Goal: Information Seeking & Learning: Compare options

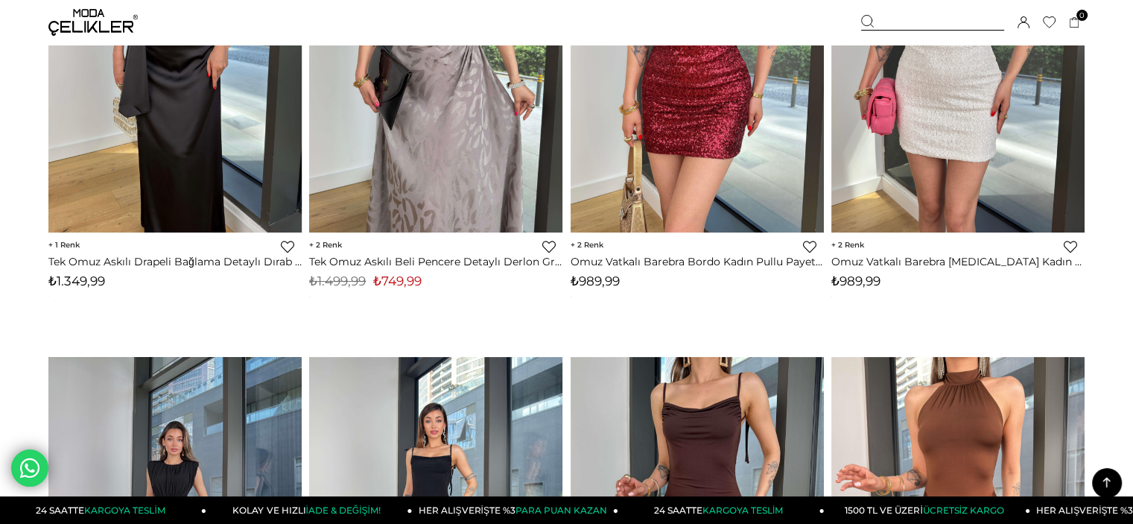
scroll to position [372, 0]
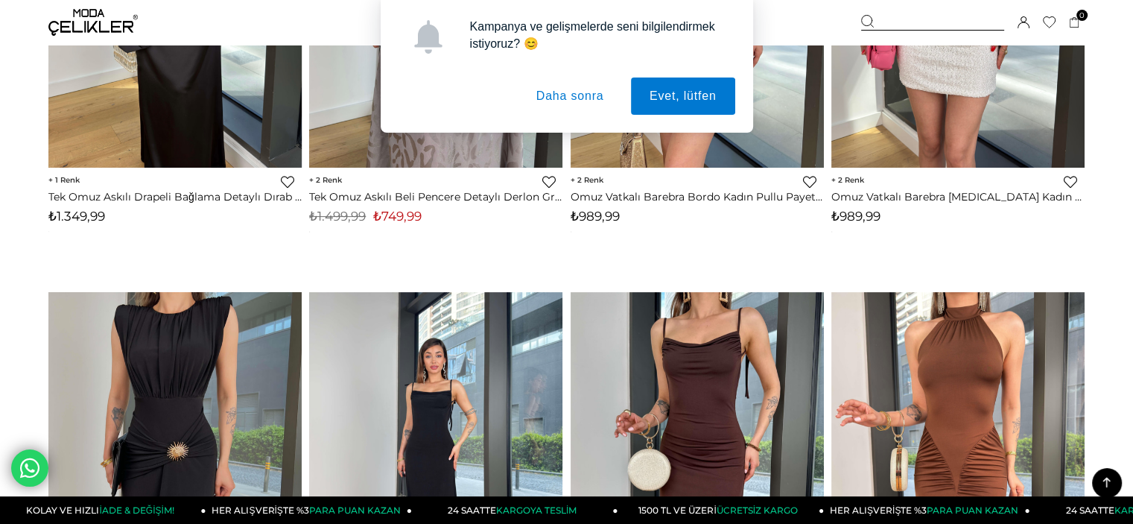
click at [556, 98] on button "Daha sonra" at bounding box center [570, 95] width 105 height 37
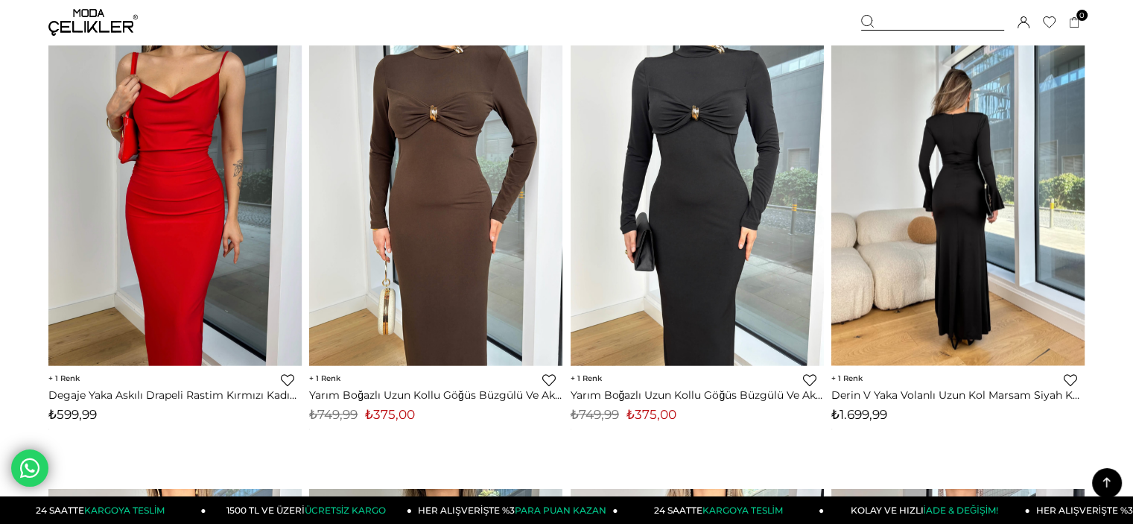
scroll to position [2458, 0]
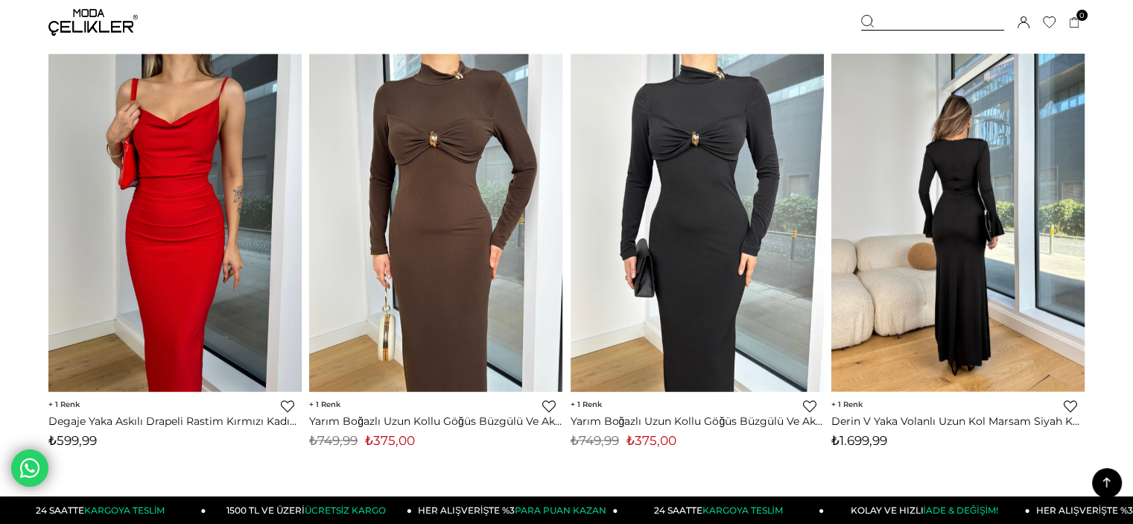
click at [1041, 230] on img at bounding box center [957, 222] width 253 height 337
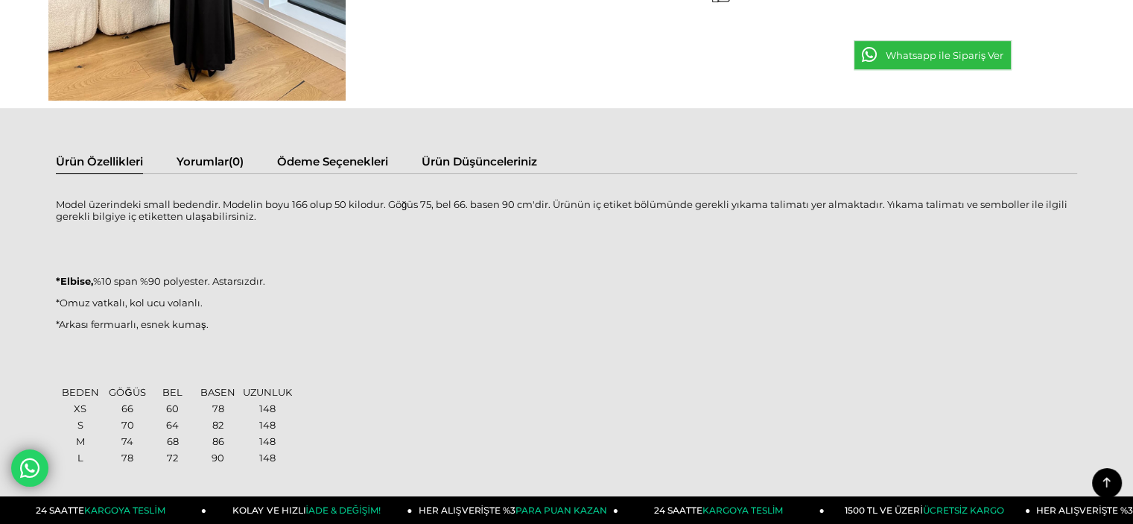
scroll to position [819, 0]
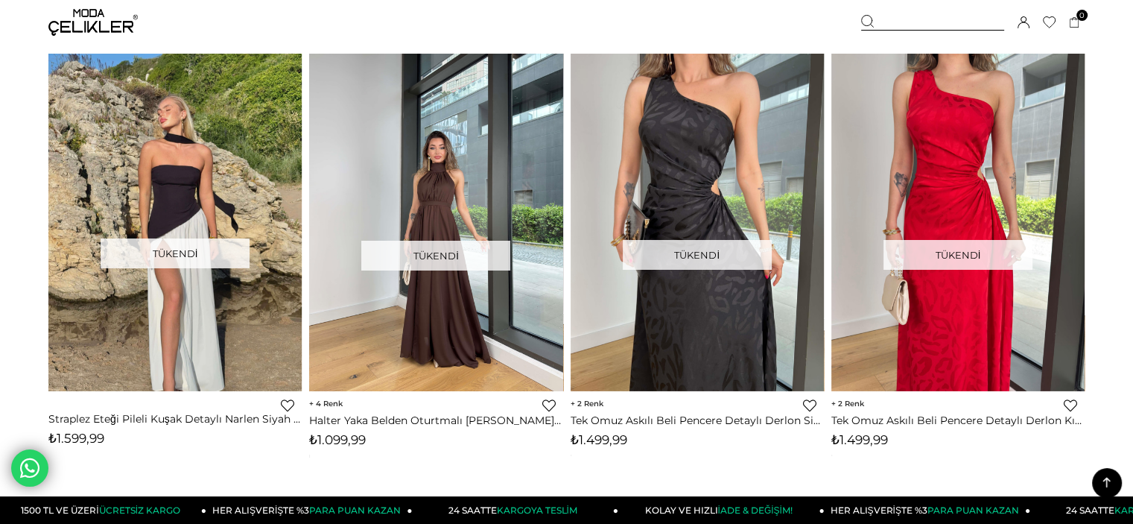
scroll to position [5343, 0]
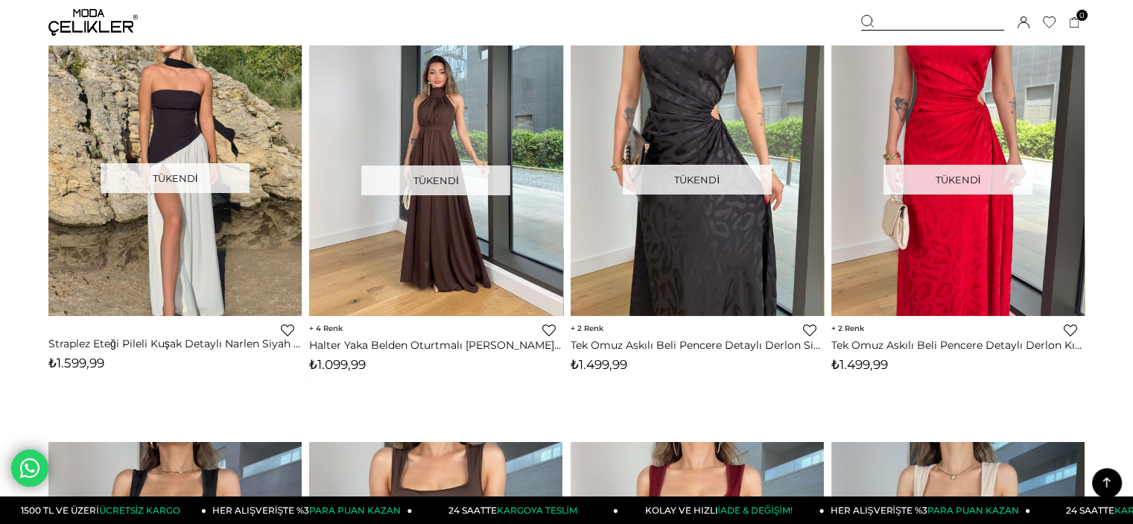
click at [455, 258] on img at bounding box center [435, 146] width 253 height 337
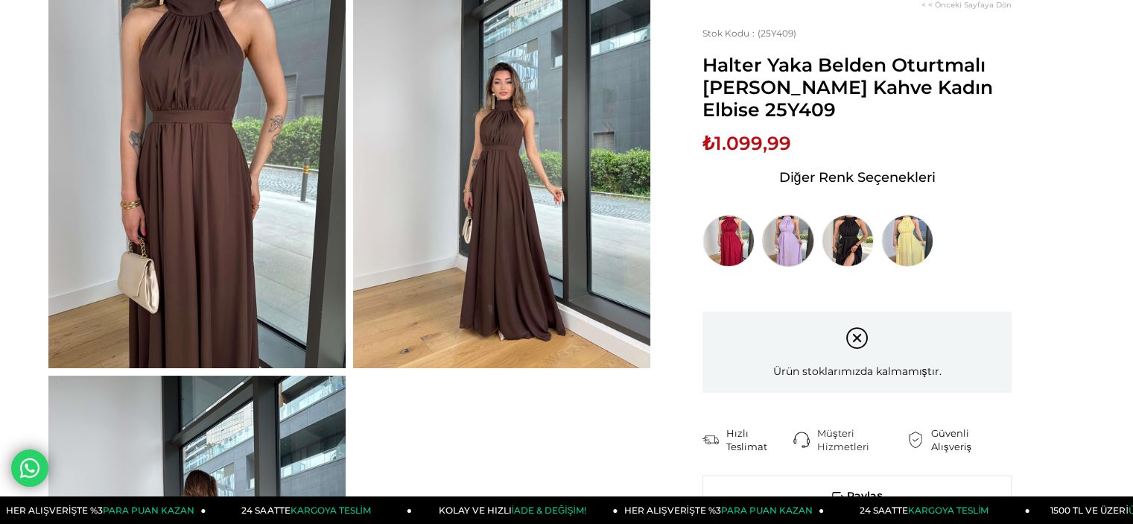
scroll to position [149, 0]
click at [836, 248] on img at bounding box center [848, 241] width 52 height 52
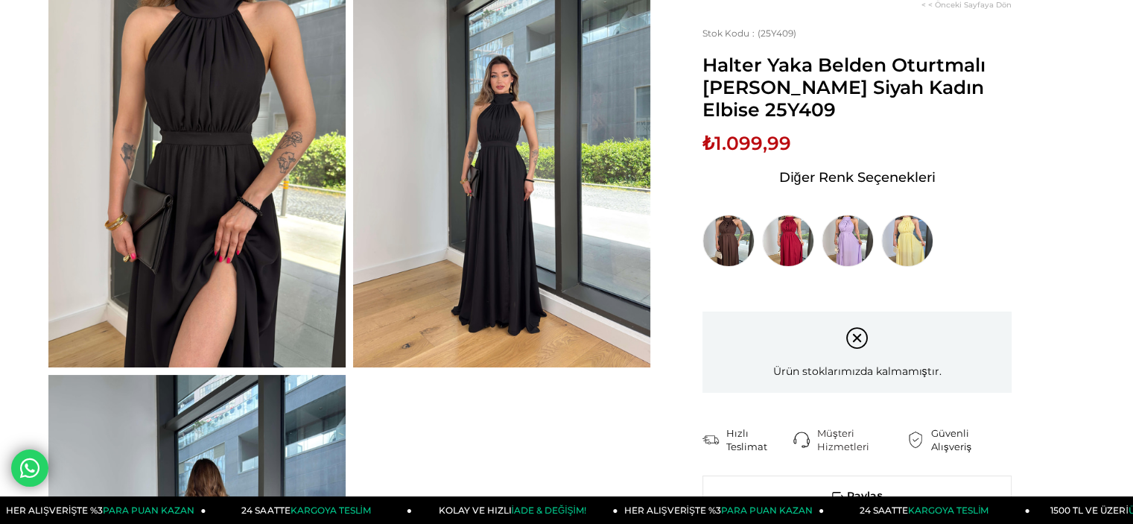
scroll to position [447, 0]
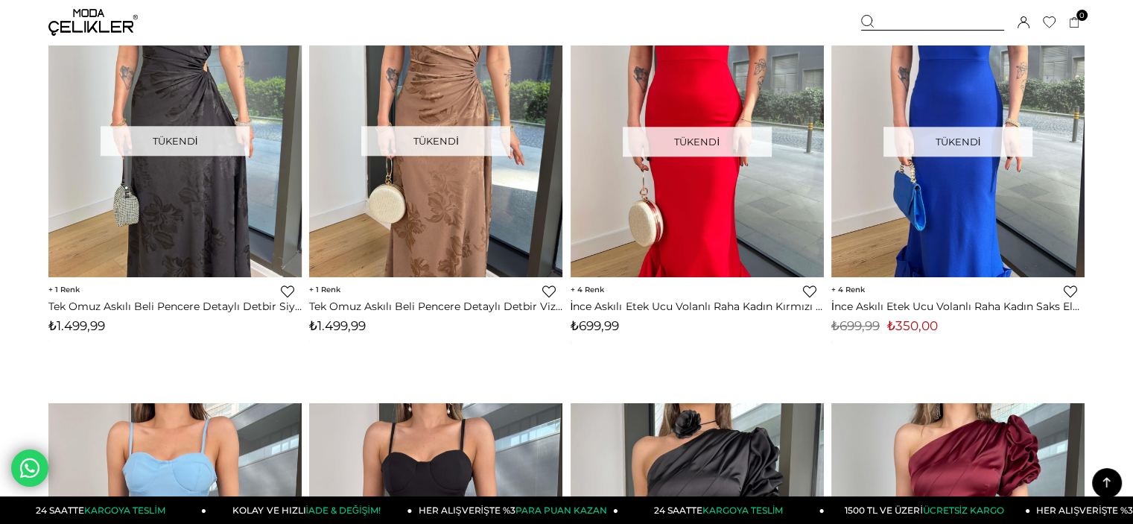
scroll to position [7556, 0]
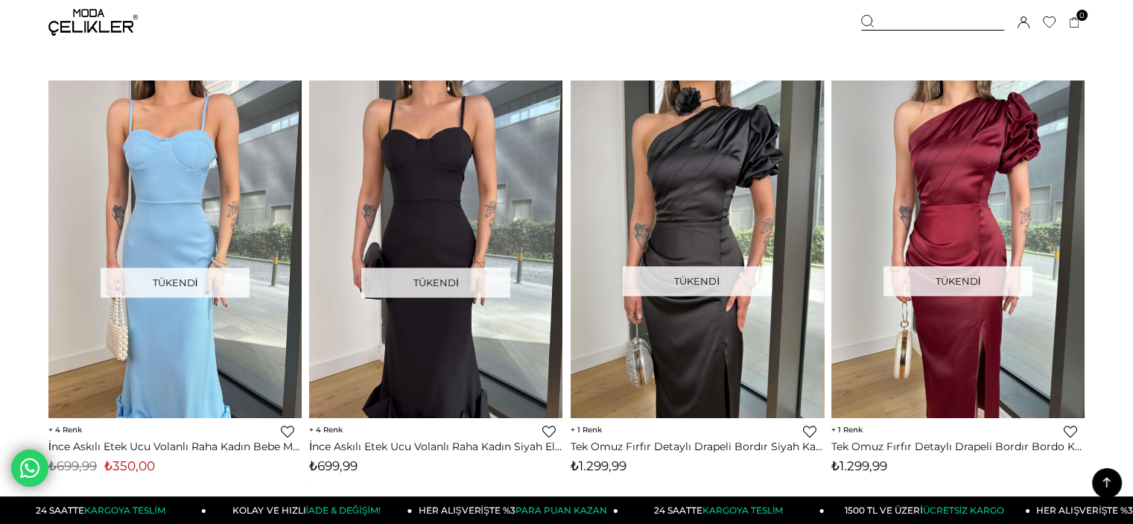
click at [81, 24] on img at bounding box center [92, 22] width 89 height 27
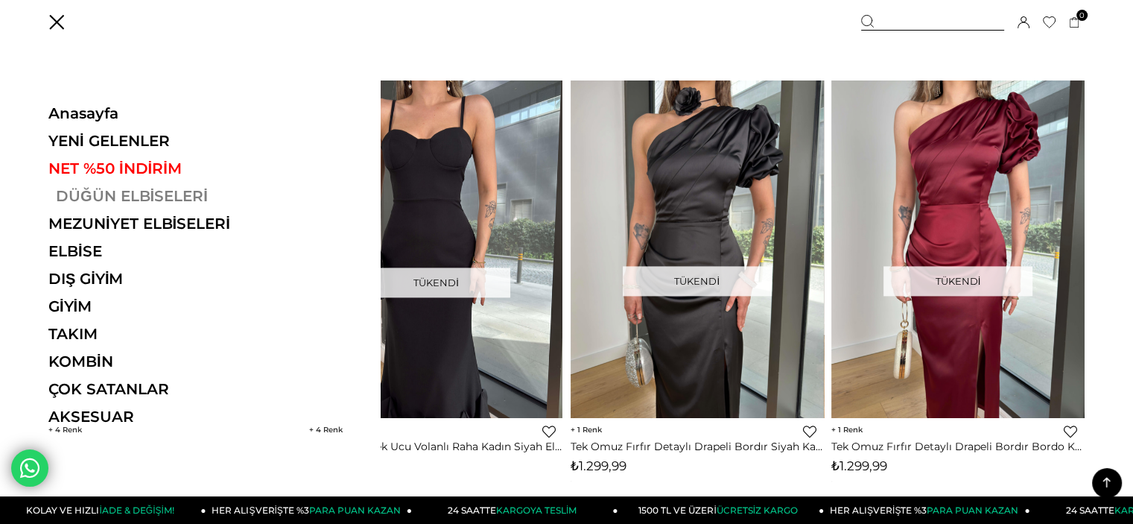
click at [123, 203] on link "DÜĞÜN ELBİSELERİ" at bounding box center [150, 196] width 205 height 18
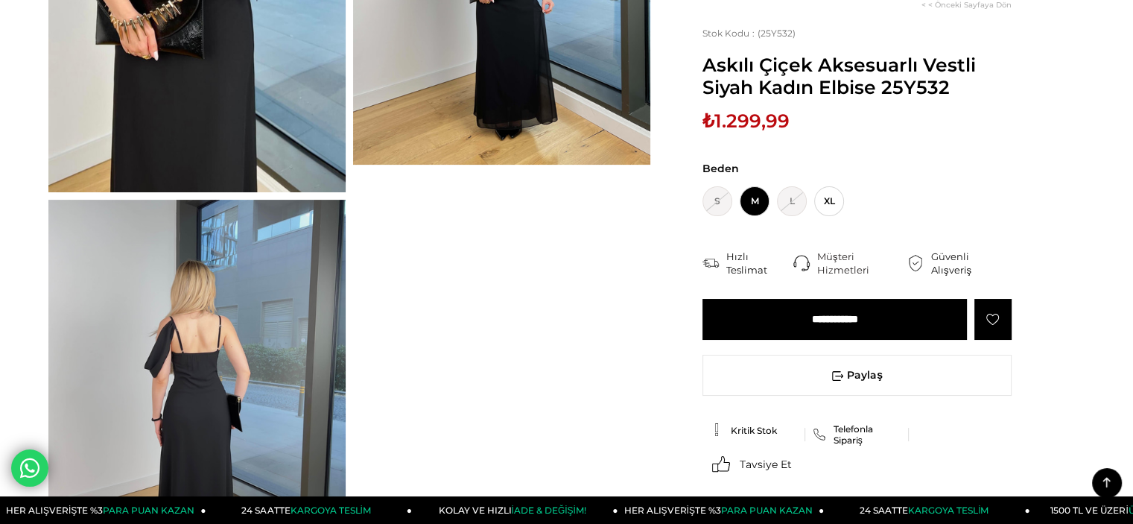
scroll to position [447, 0]
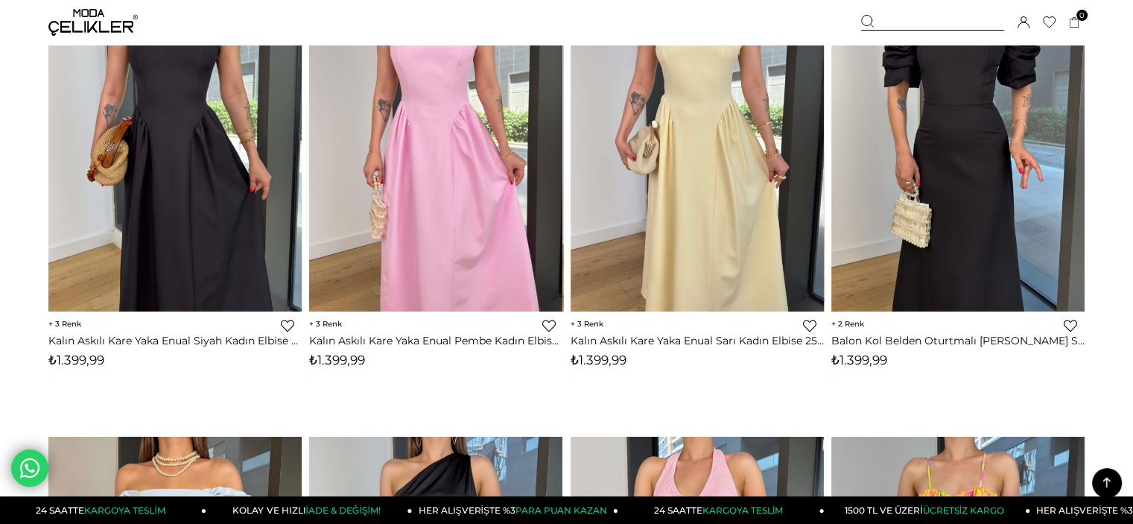
scroll to position [1543, 0]
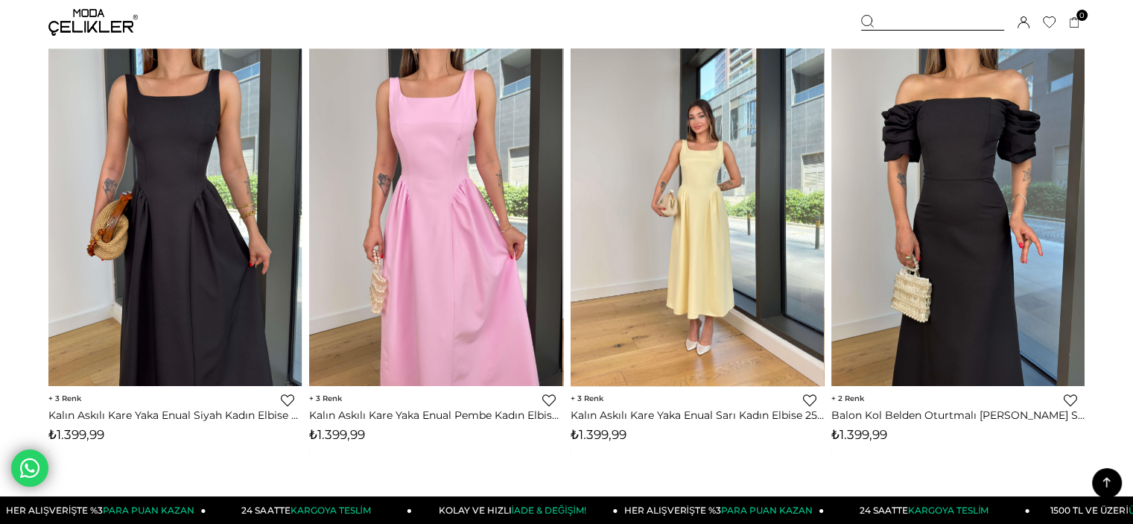
click at [715, 223] on img at bounding box center [697, 216] width 253 height 337
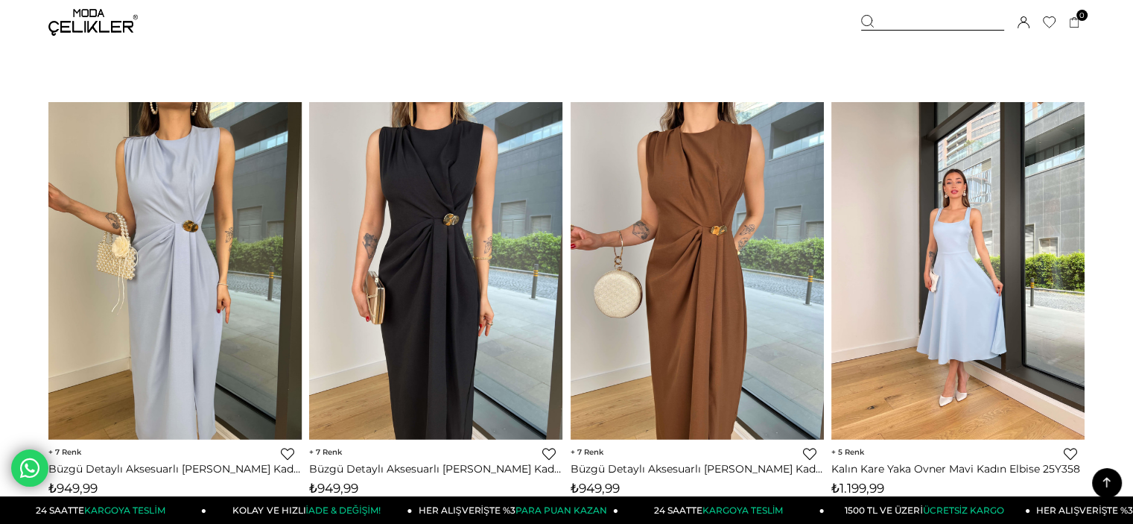
scroll to position [8891, 0]
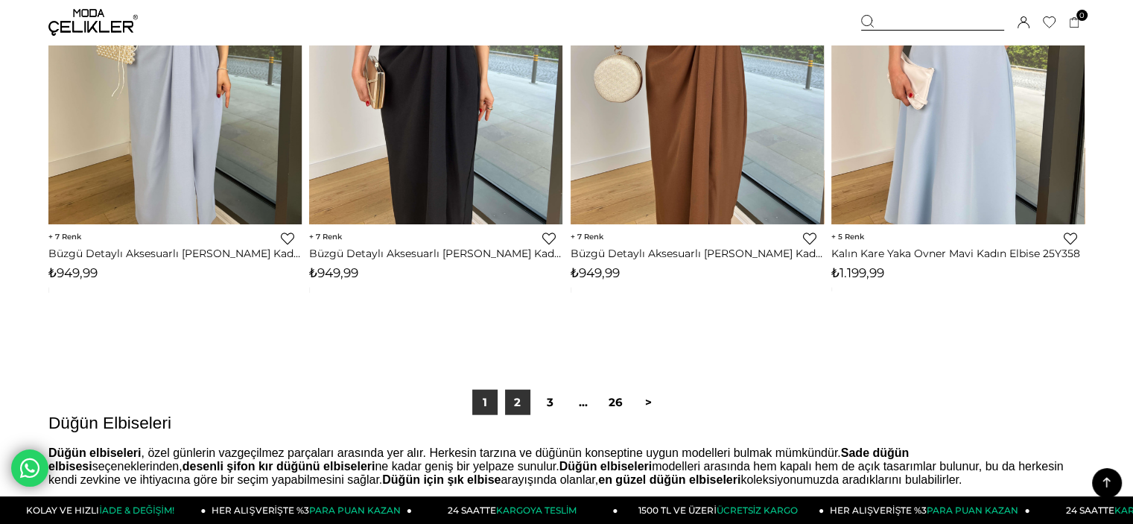
click at [515, 400] on link "2" at bounding box center [517, 402] width 25 height 25
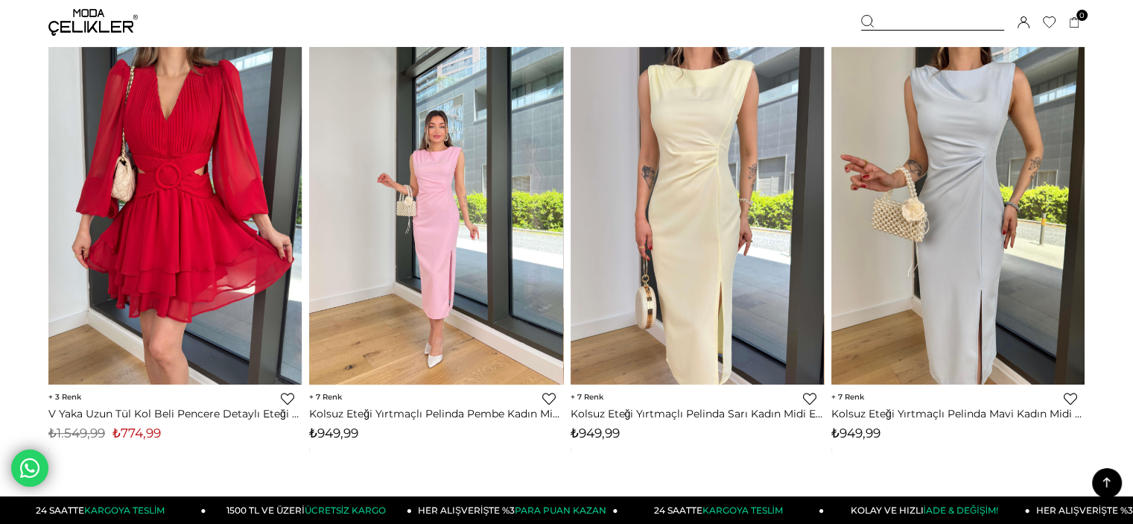
scroll to position [596, 0]
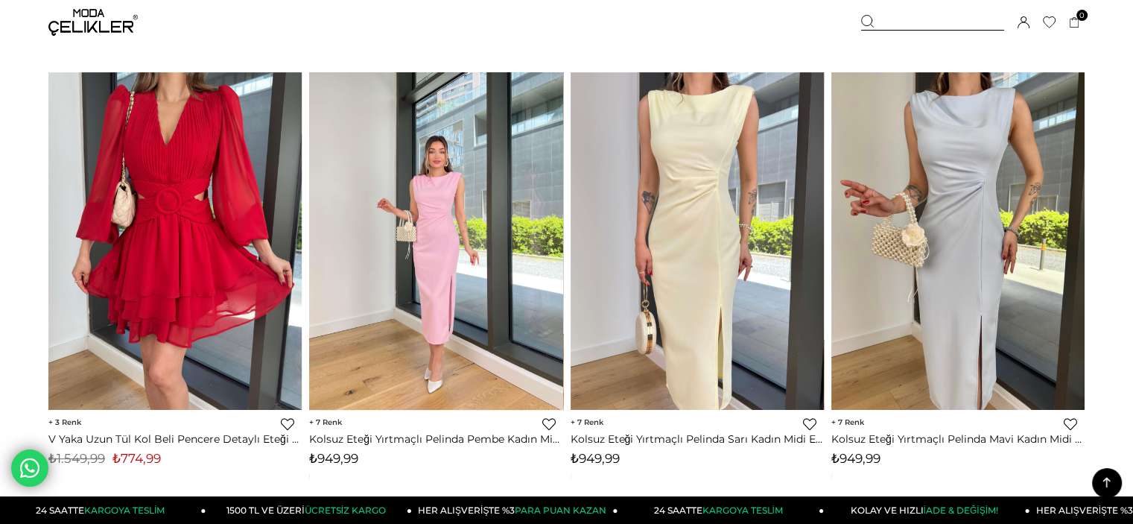
click at [469, 244] on img at bounding box center [435, 240] width 253 height 337
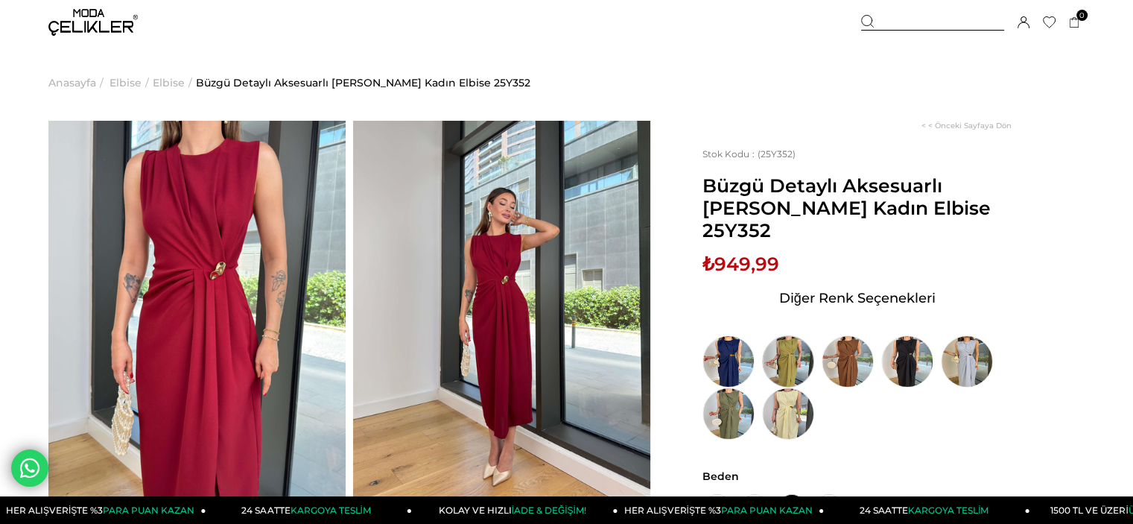
click at [786, 356] on img at bounding box center [788, 361] width 52 height 52
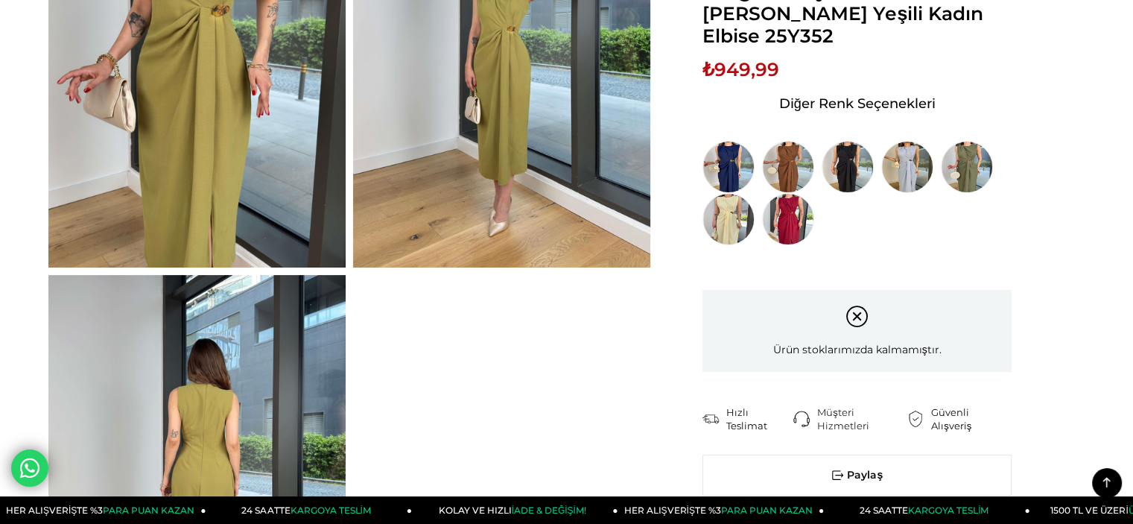
scroll to position [223, 0]
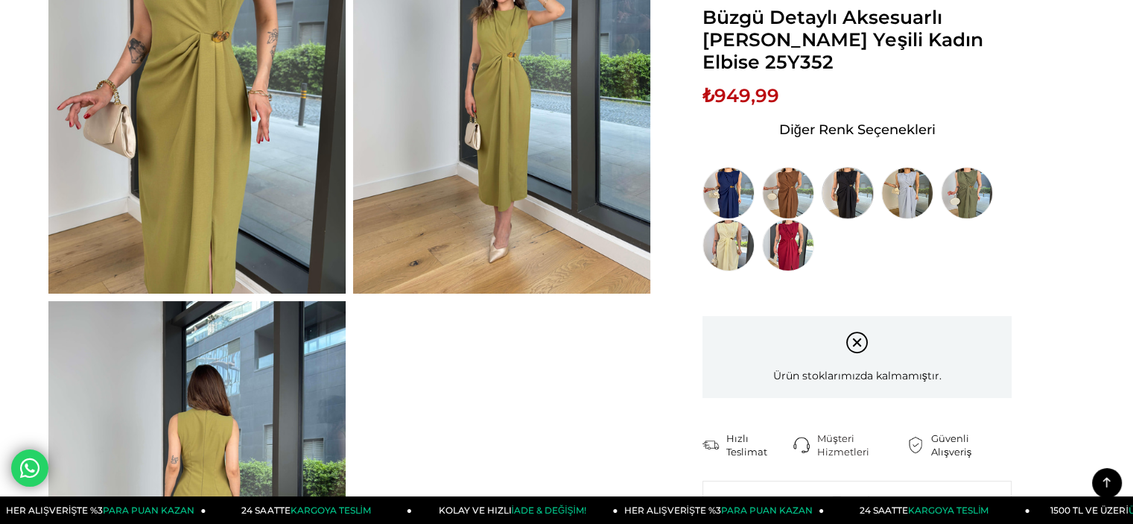
click at [870, 200] on img at bounding box center [848, 193] width 52 height 52
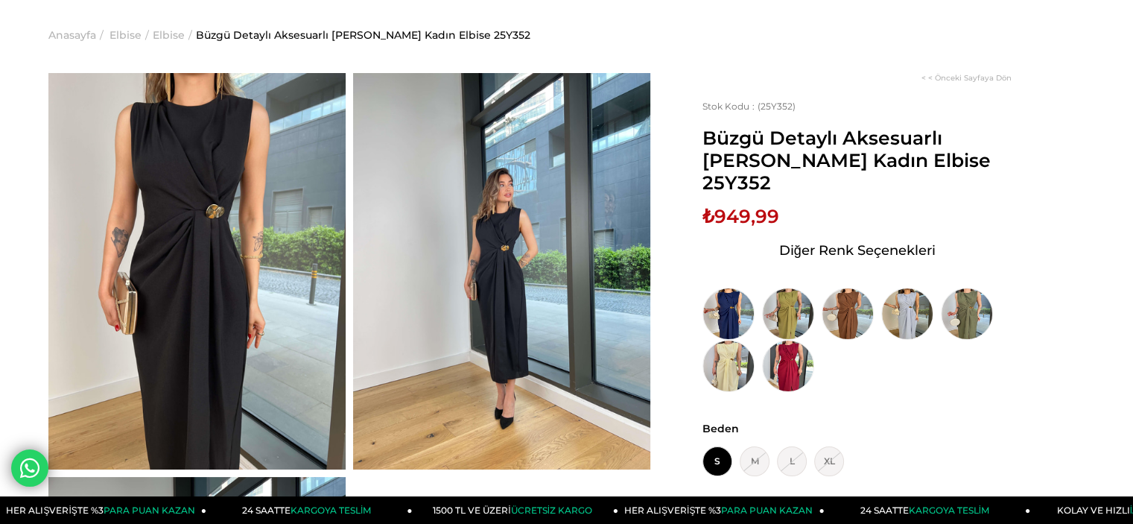
scroll to position [74, 0]
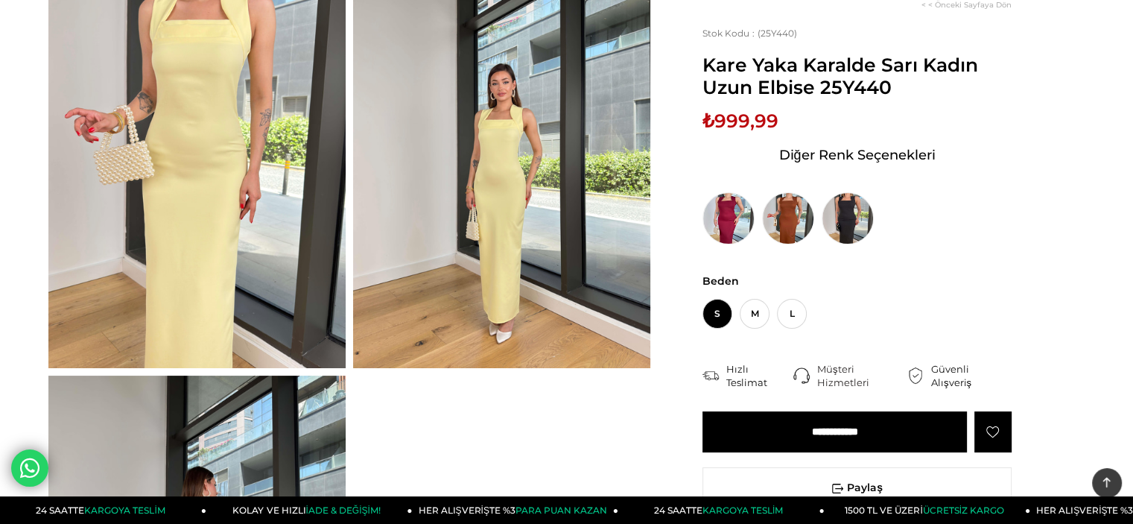
scroll to position [149, 0]
click at [553, 222] on img at bounding box center [501, 170] width 297 height 396
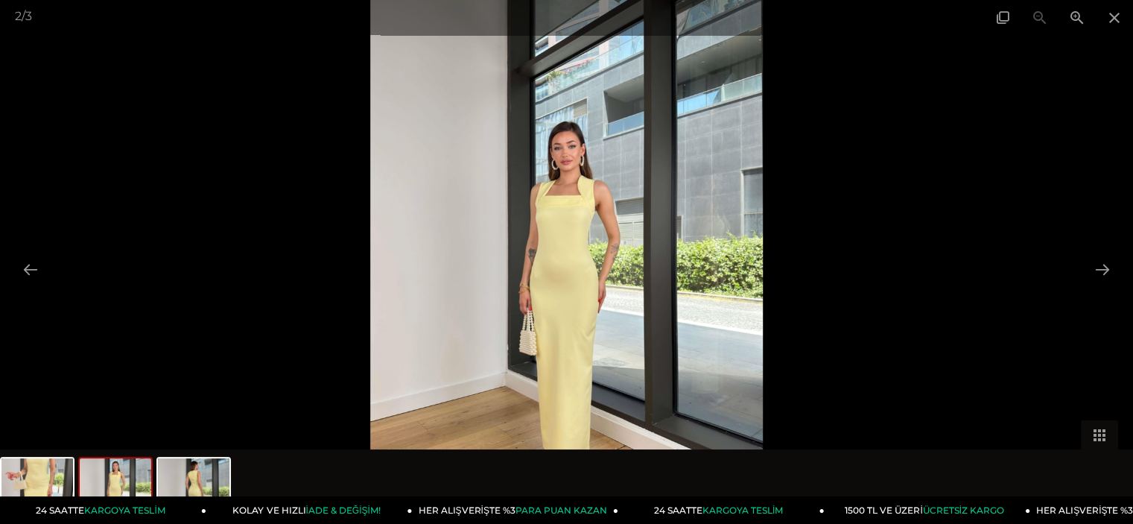
scroll to position [0, 0]
click at [1070, 16] on span at bounding box center [1076, 17] width 37 height 35
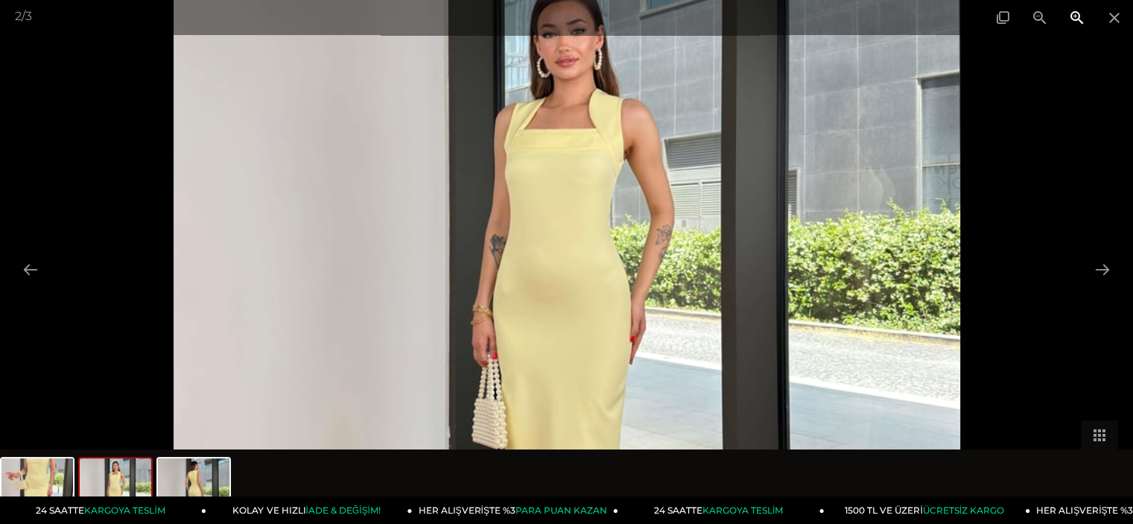
click at [1070, 16] on span at bounding box center [1076, 17] width 37 height 35
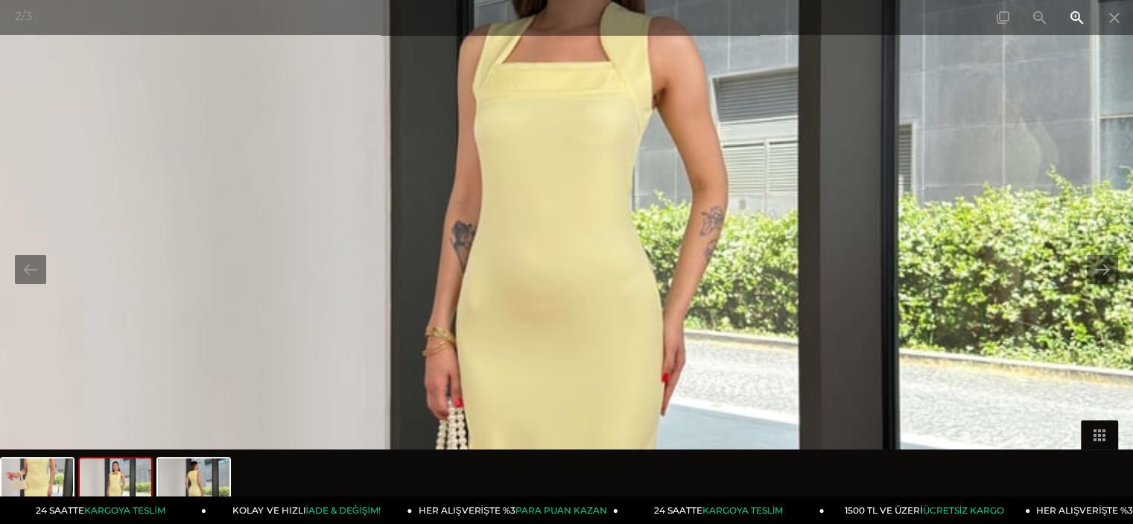
click at [1070, 16] on span at bounding box center [1076, 17] width 37 height 35
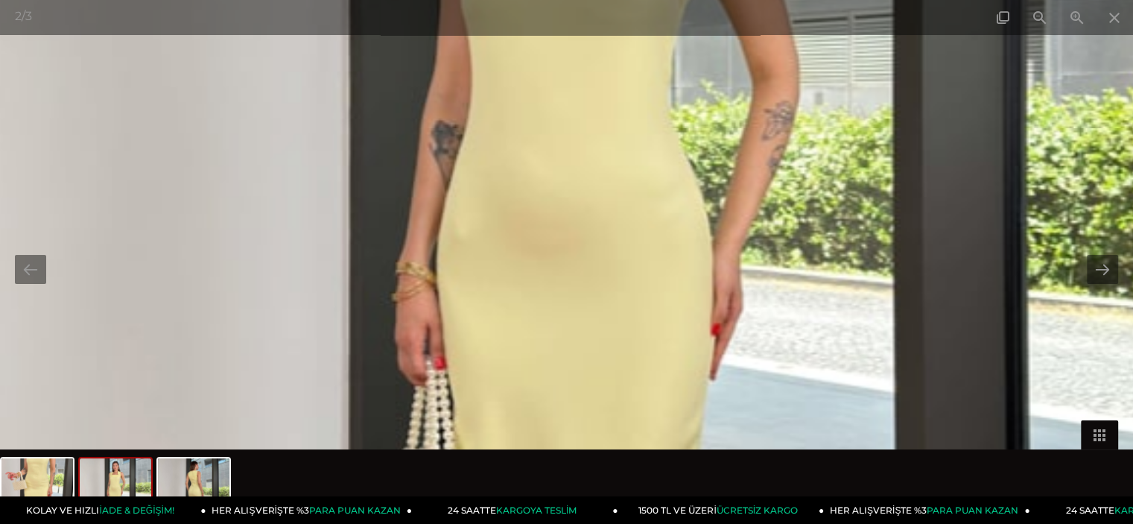
drag, startPoint x: 688, startPoint y: 212, endPoint x: 703, endPoint y: 52, distance: 160.8
click at [703, 52] on img at bounding box center [584, 176] width 1572 height 2095
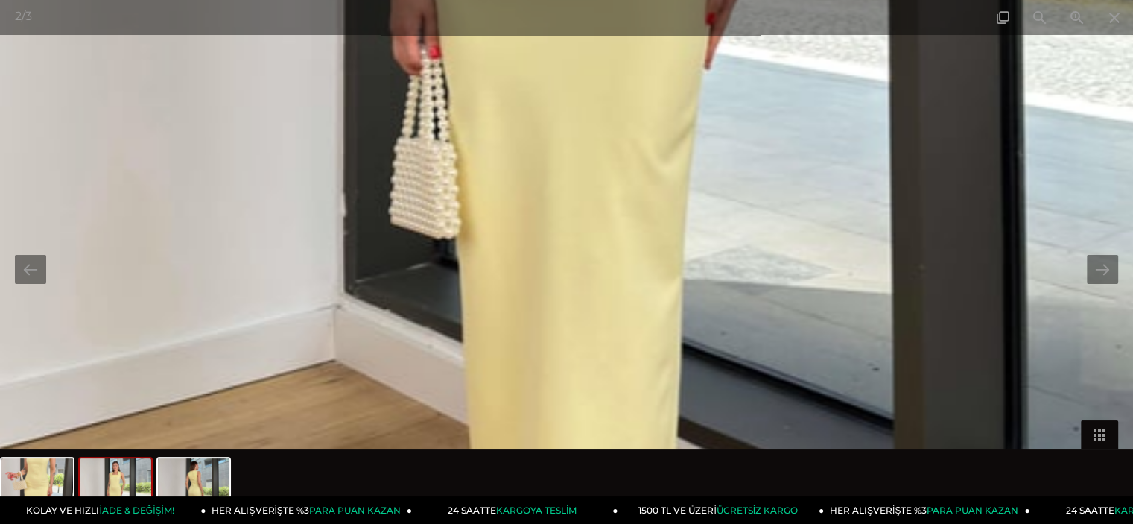
drag, startPoint x: 676, startPoint y: 273, endPoint x: 674, endPoint y: 18, distance: 255.5
click at [674, 19] on div "2 / 3" at bounding box center [566, 262] width 1133 height 524
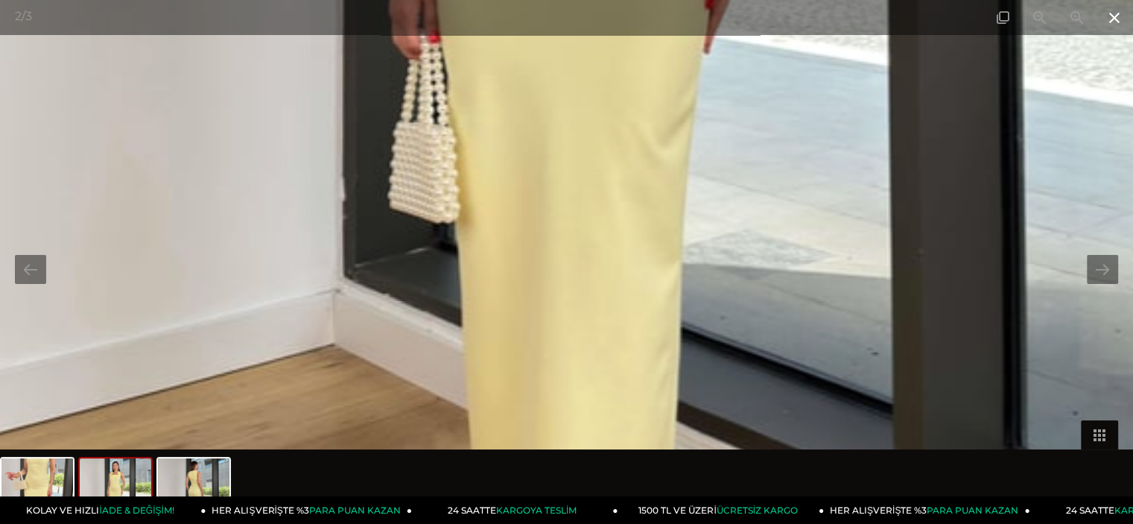
click at [1111, 14] on span at bounding box center [1114, 17] width 37 height 35
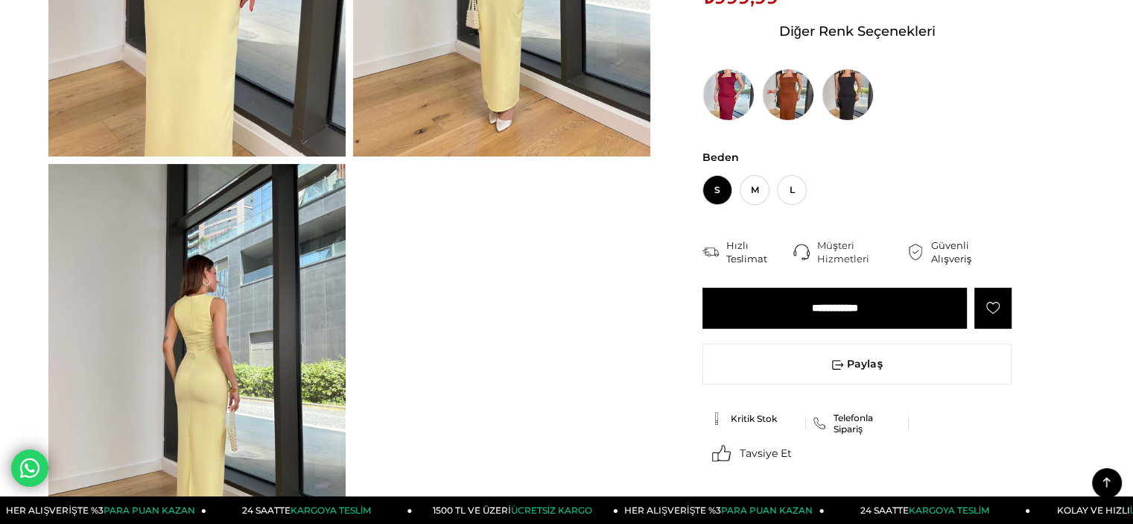
scroll to position [447, 0]
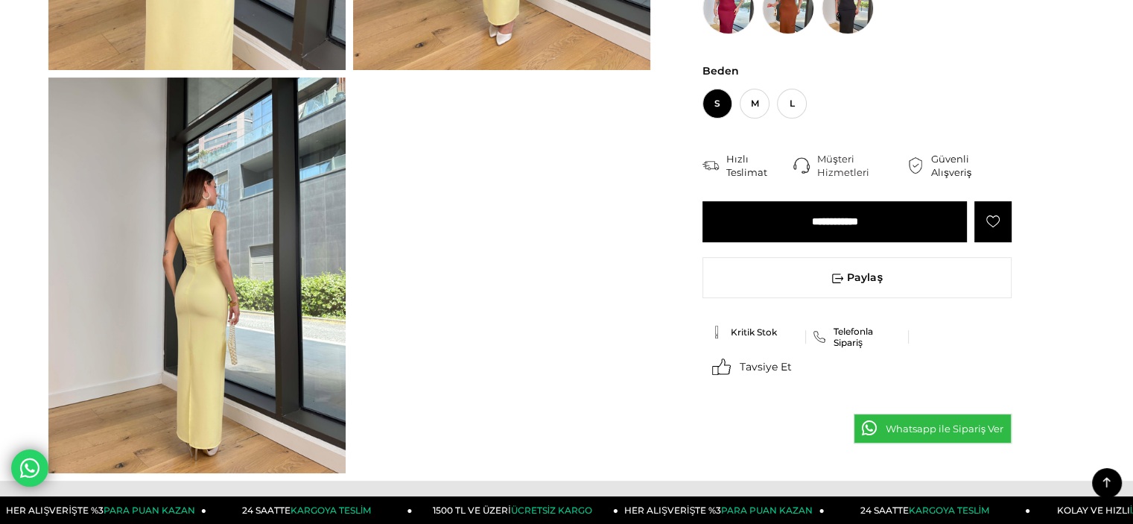
click at [248, 258] on img at bounding box center [196, 275] width 297 height 396
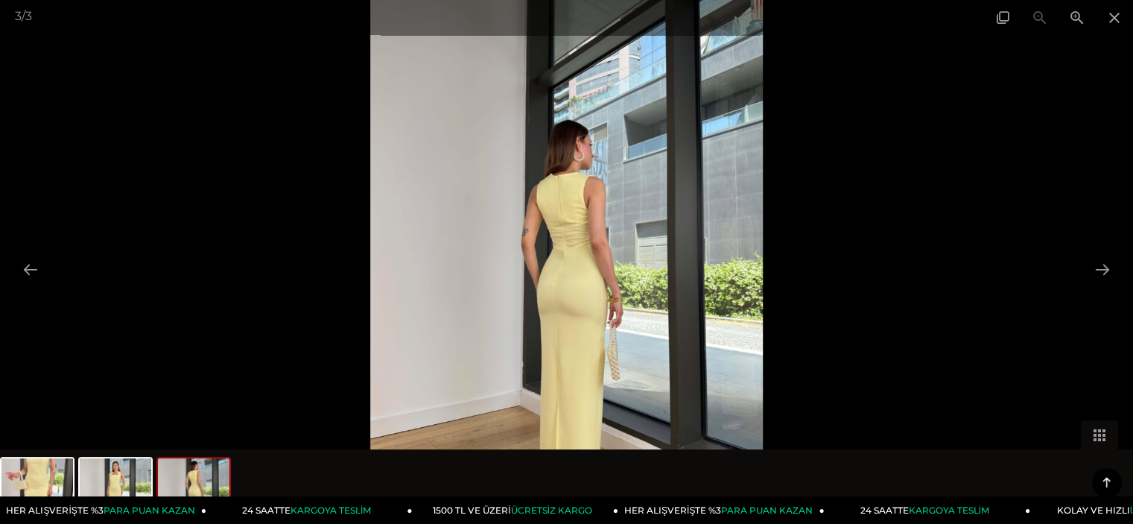
scroll to position [74, 0]
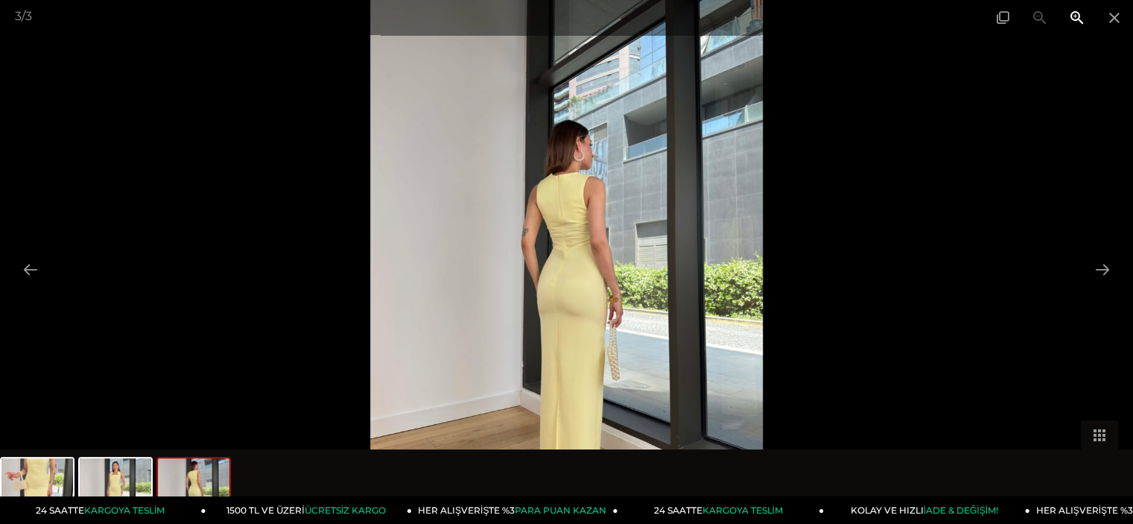
click at [1082, 17] on span at bounding box center [1076, 17] width 37 height 35
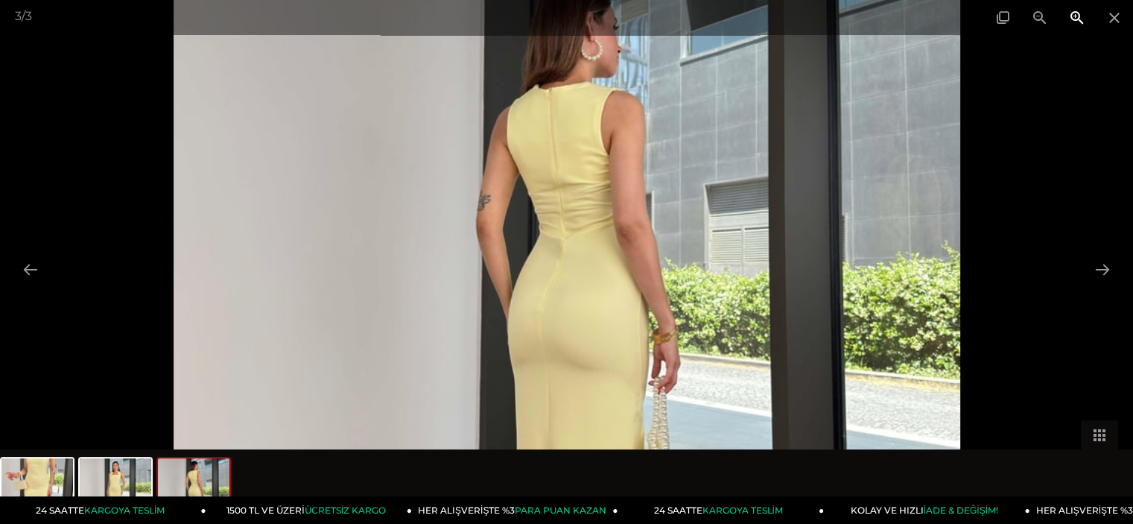
click at [1082, 17] on span at bounding box center [1076, 17] width 37 height 35
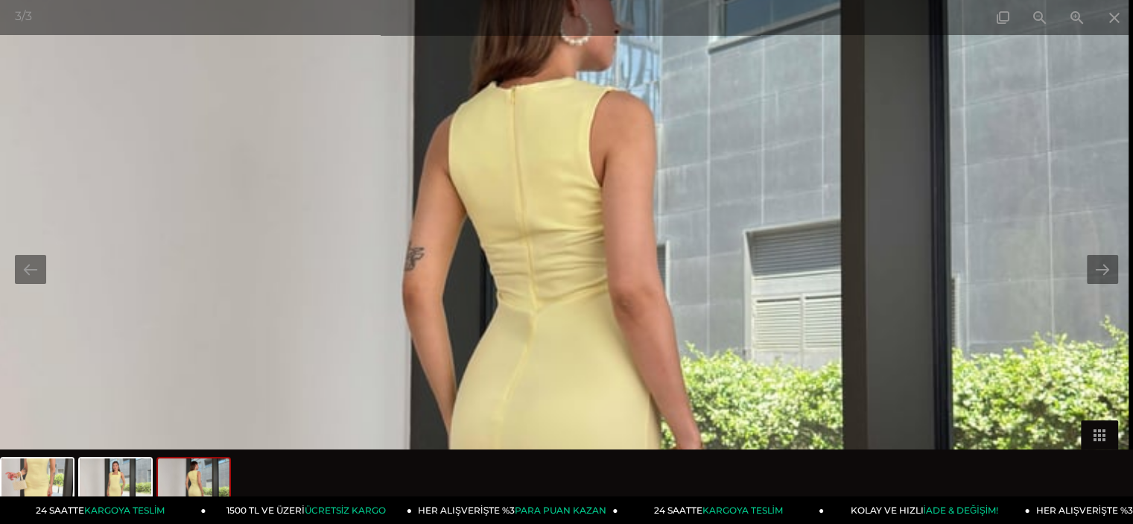
drag, startPoint x: 782, startPoint y: 331, endPoint x: 778, endPoint y: 62, distance: 268.9
click at [779, 69] on img at bounding box center [538, 347] width 1179 height 1571
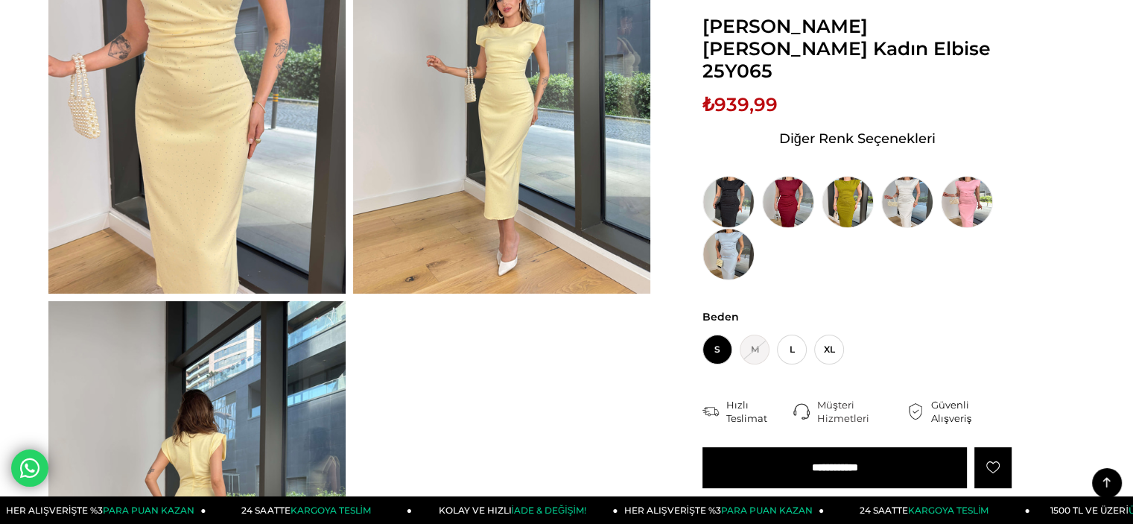
scroll to position [149, 0]
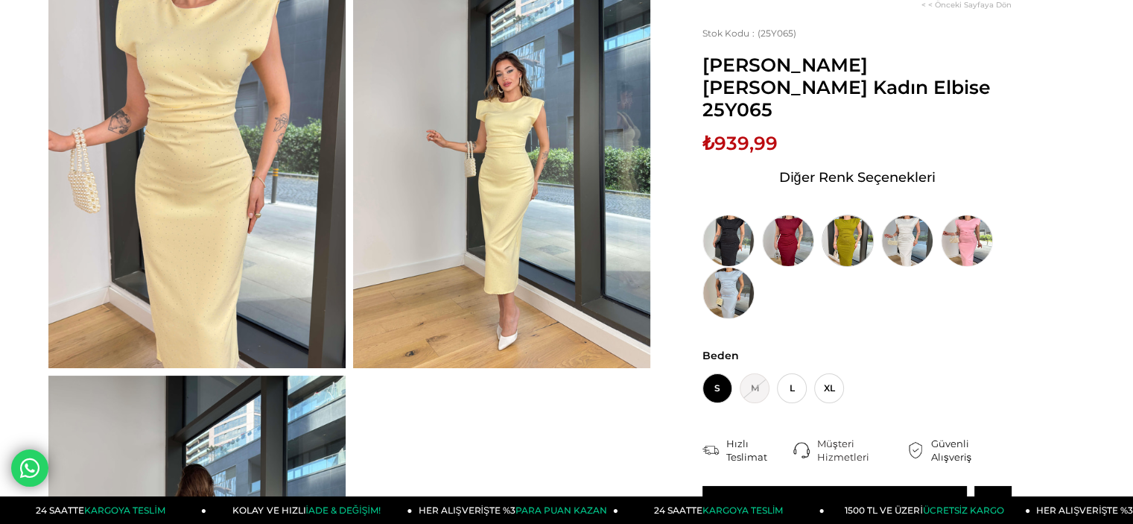
click at [844, 215] on img at bounding box center [848, 241] width 52 height 52
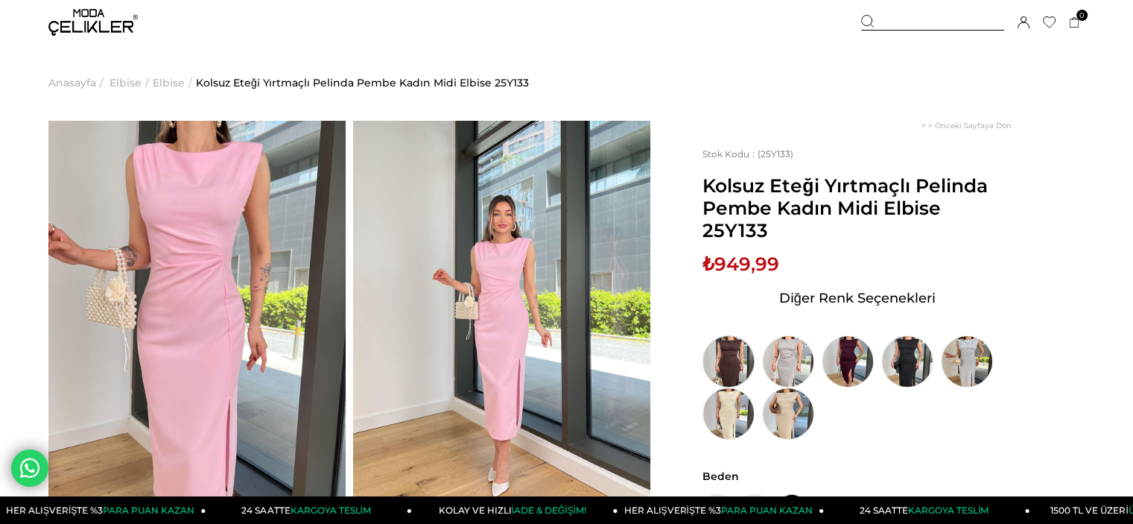
click at [732, 335] on img at bounding box center [728, 361] width 52 height 52
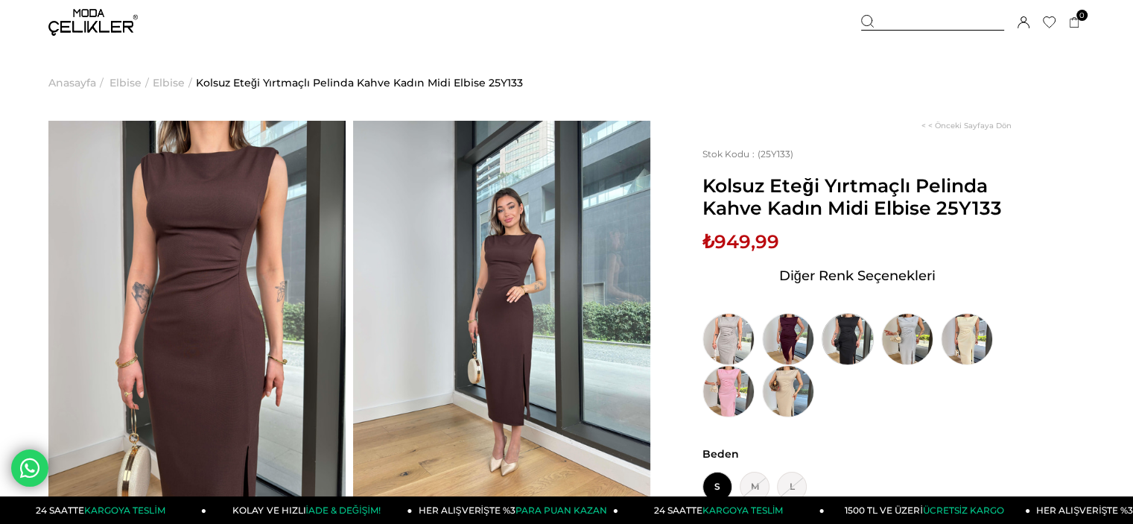
click at [850, 327] on img at bounding box center [848, 339] width 52 height 52
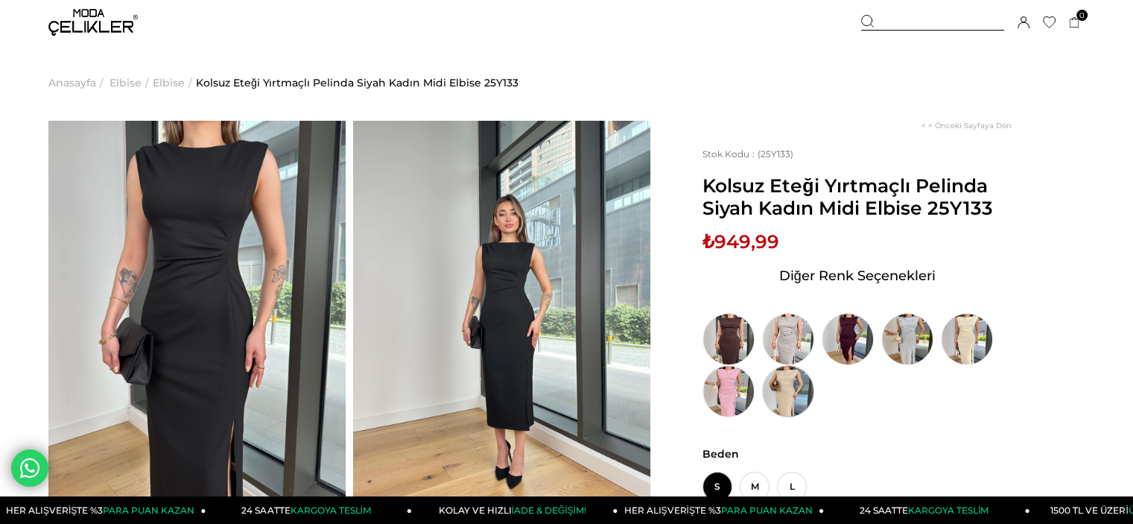
click at [793, 387] on img at bounding box center [788, 391] width 52 height 52
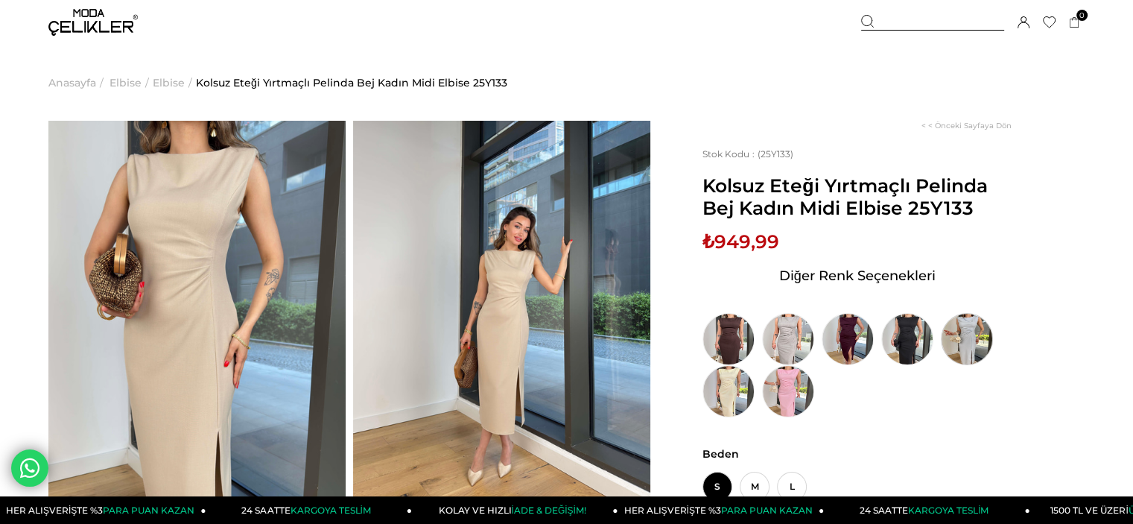
click at [956, 343] on img at bounding box center [967, 339] width 52 height 52
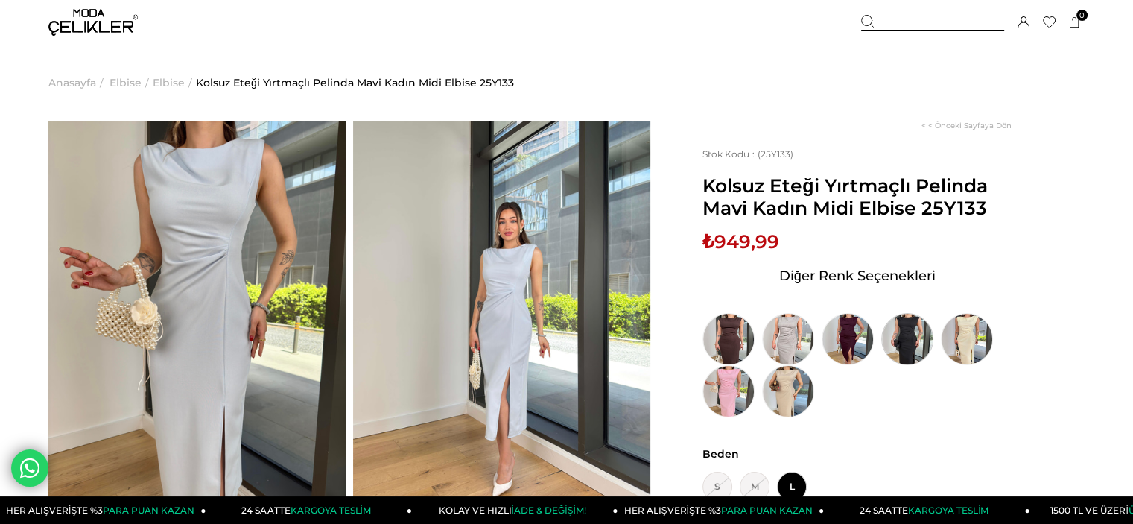
click at [903, 340] on img at bounding box center [907, 339] width 52 height 52
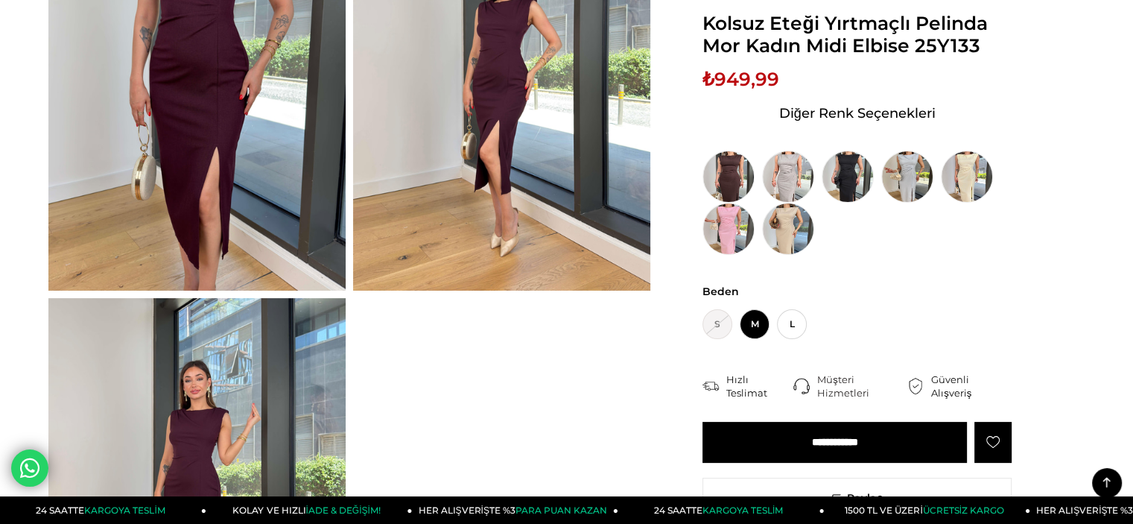
scroll to position [223, 0]
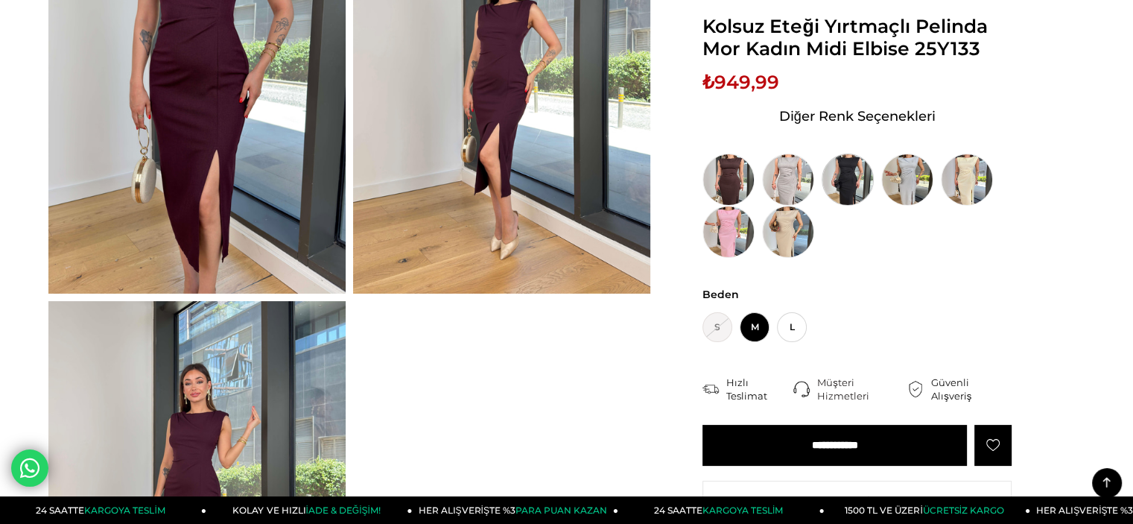
click at [848, 172] on img at bounding box center [848, 179] width 52 height 52
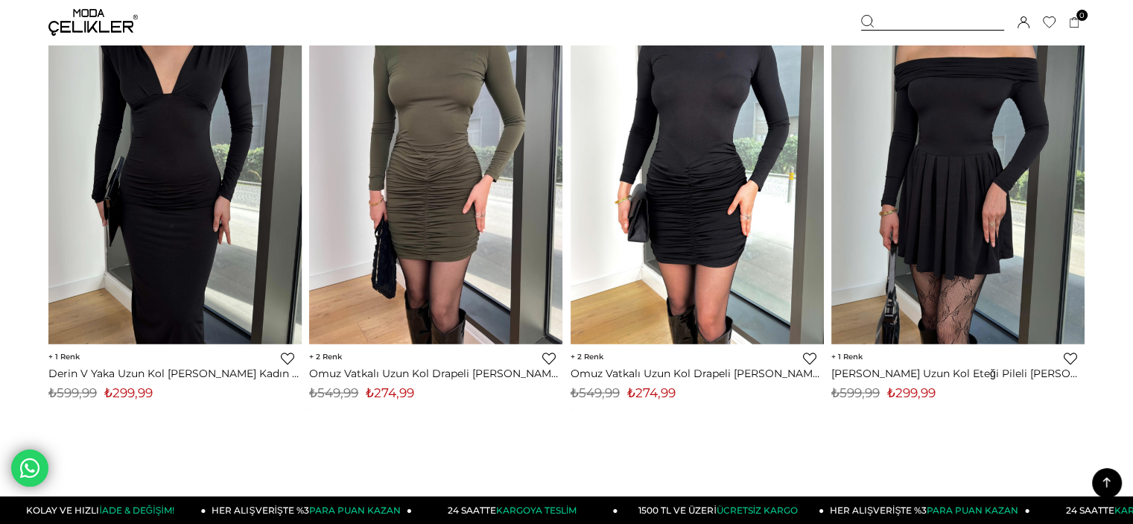
scroll to position [9162, 0]
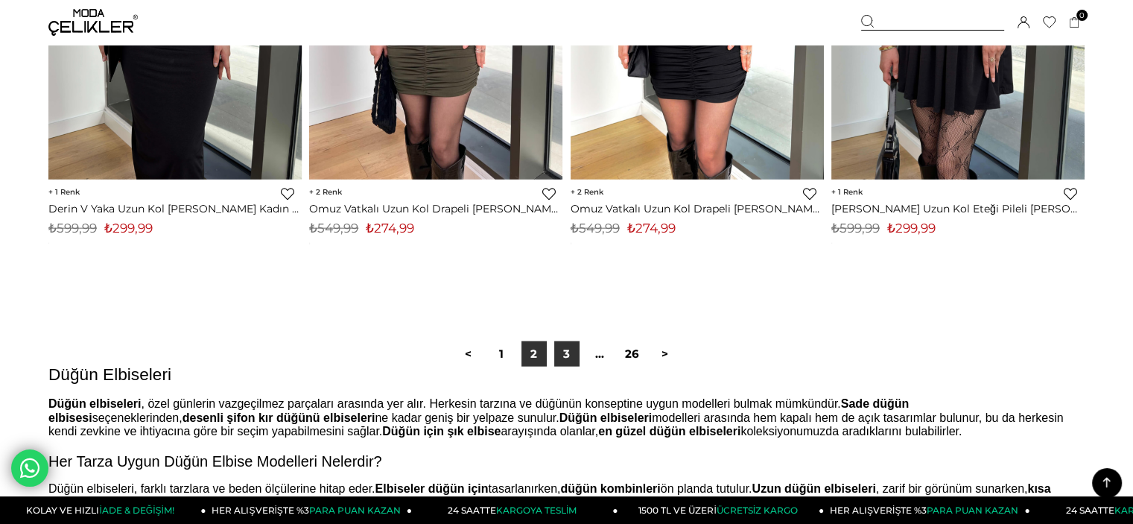
click at [562, 356] on link "3" at bounding box center [566, 353] width 25 height 25
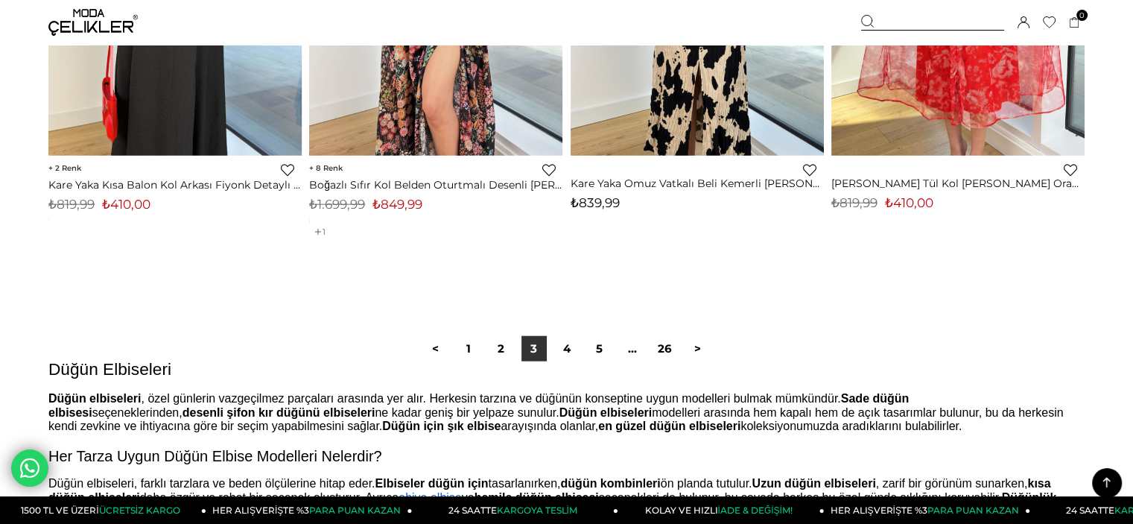
scroll to position [9236, 0]
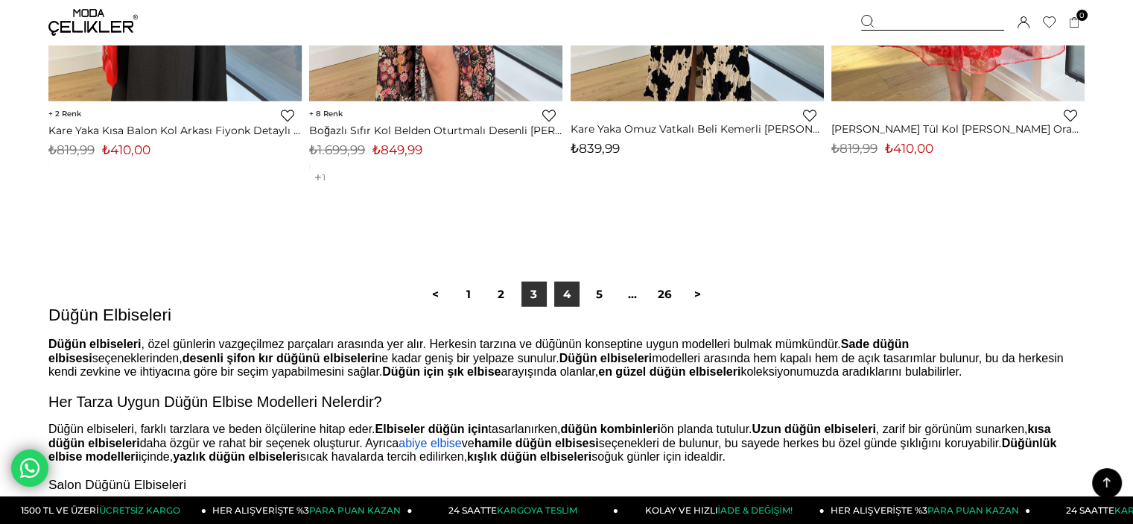
click at [577, 303] on link "4" at bounding box center [566, 294] width 25 height 25
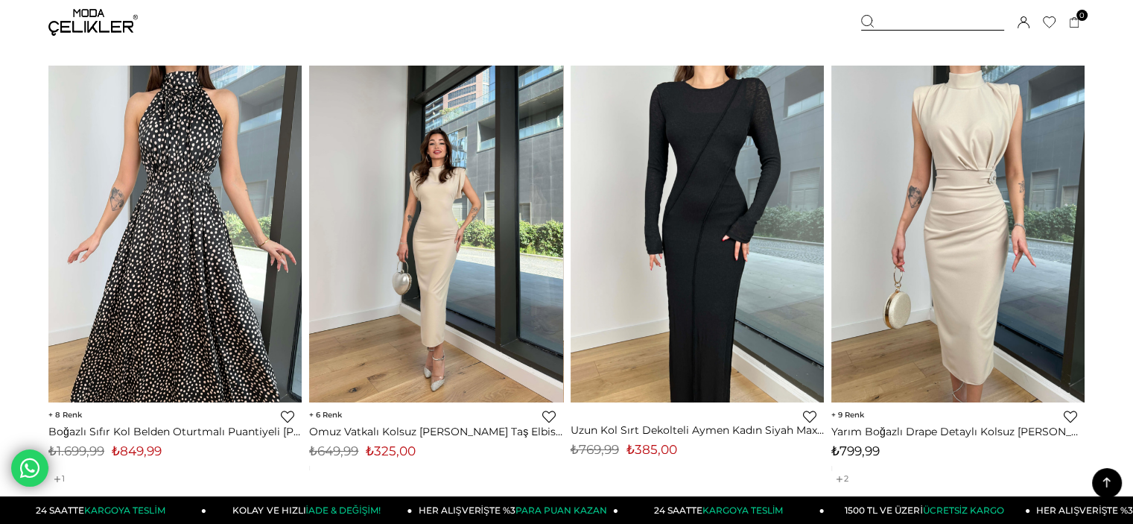
scroll to position [5288, 0]
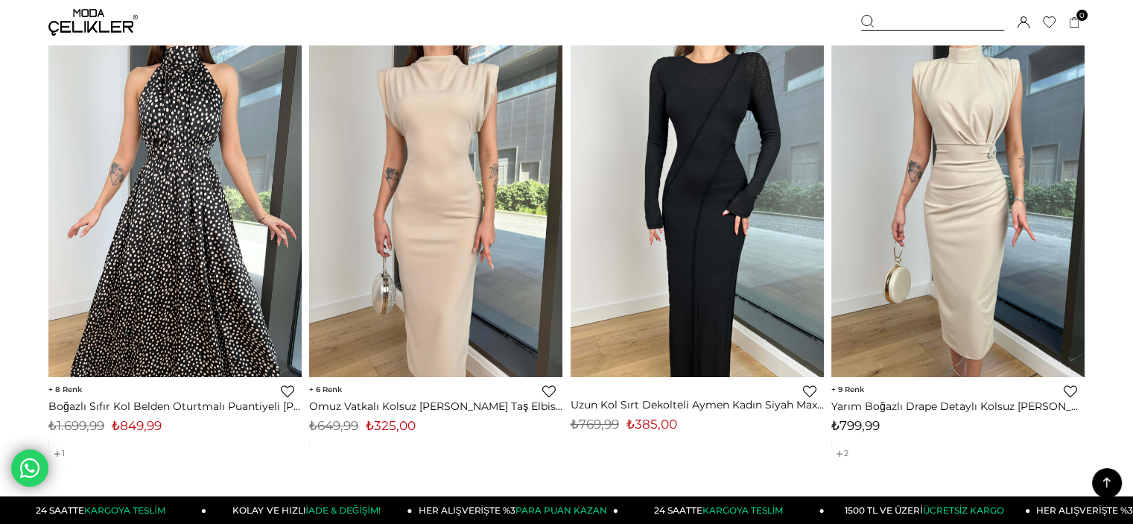
drag, startPoint x: 438, startPoint y: 247, endPoint x: 19, endPoint y: 195, distance: 422.5
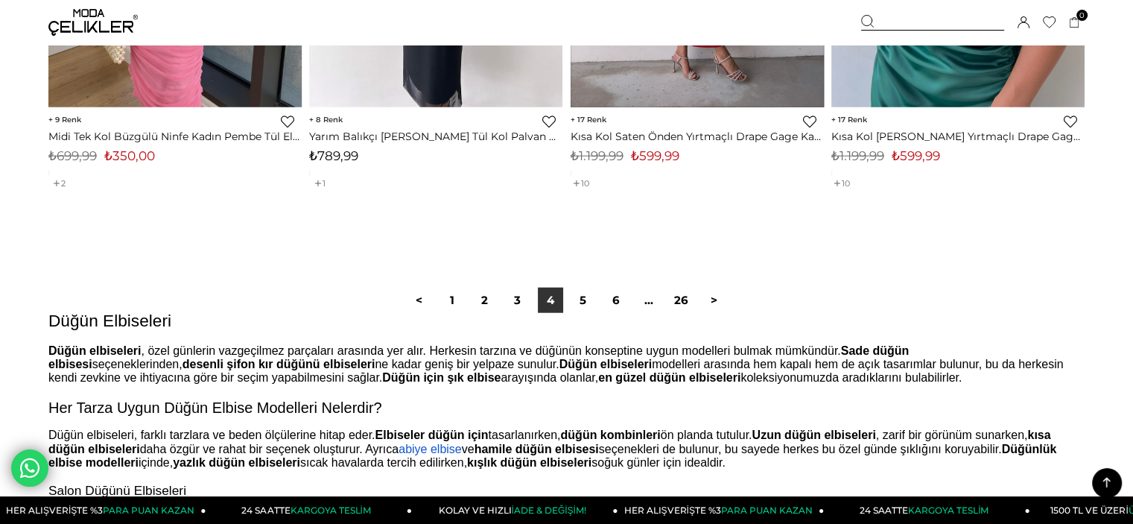
scroll to position [9385, 0]
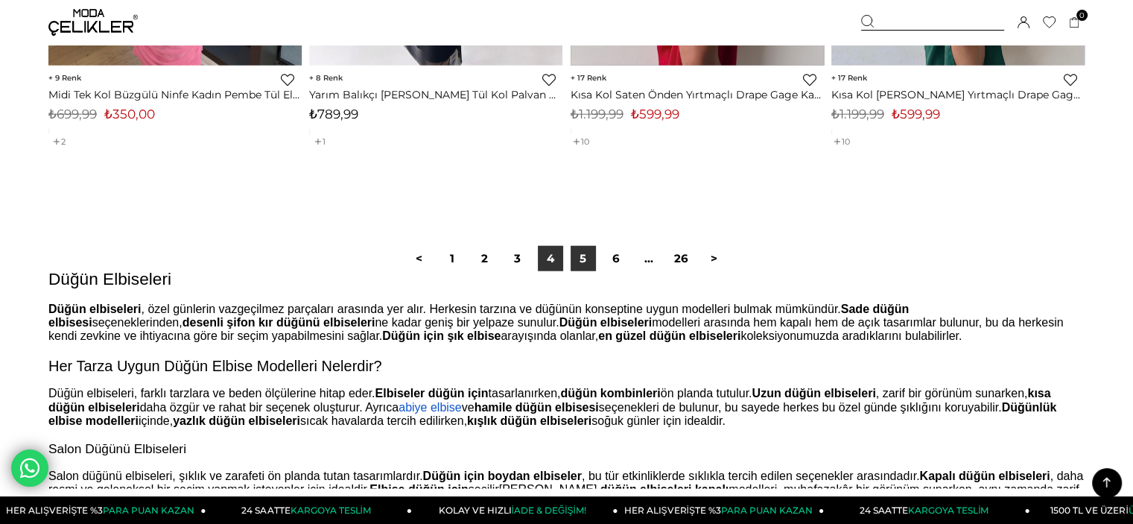
click at [585, 264] on link "5" at bounding box center [583, 258] width 25 height 25
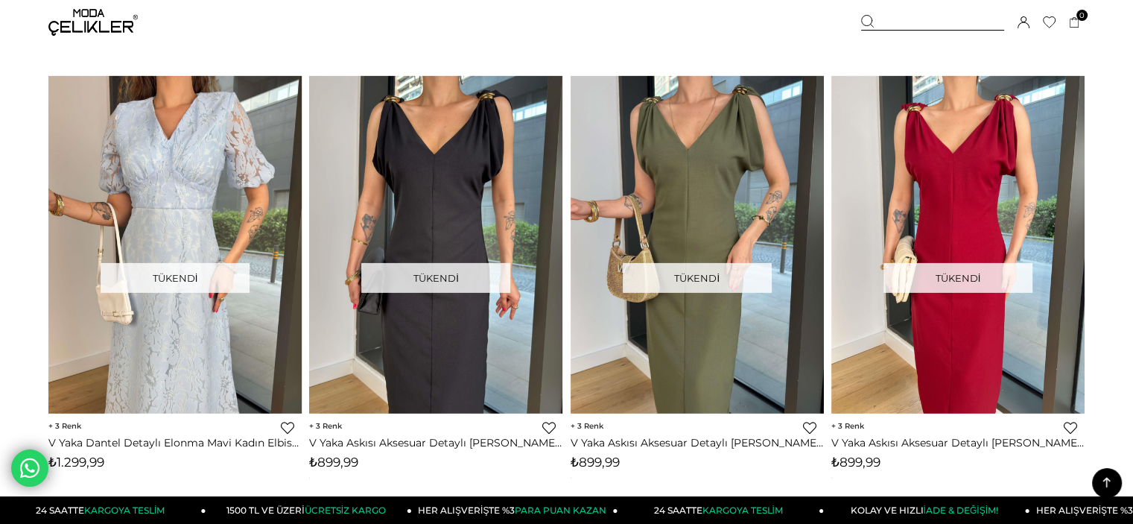
scroll to position [4171, 0]
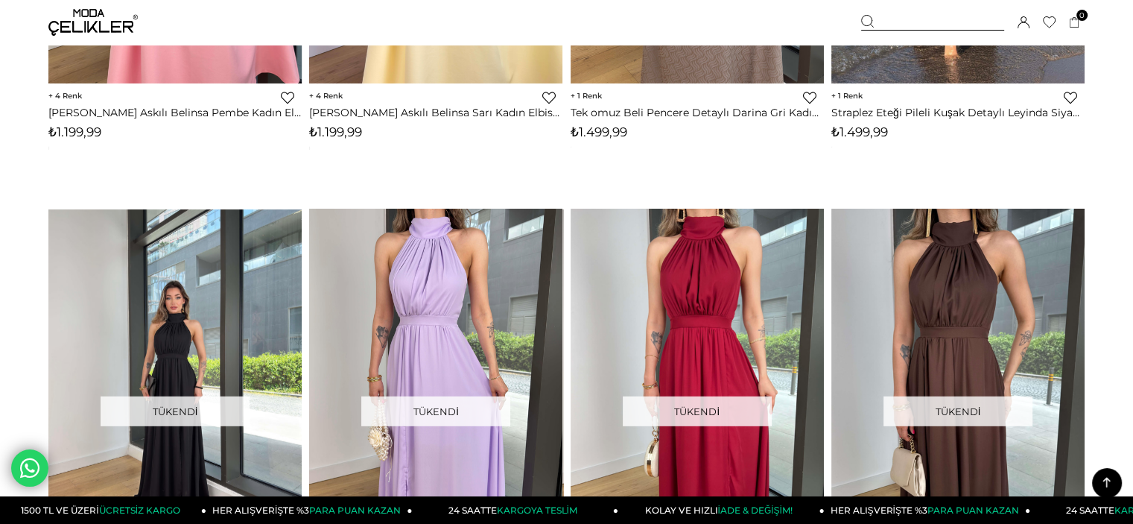
click at [215, 308] on img at bounding box center [174, 377] width 253 height 337
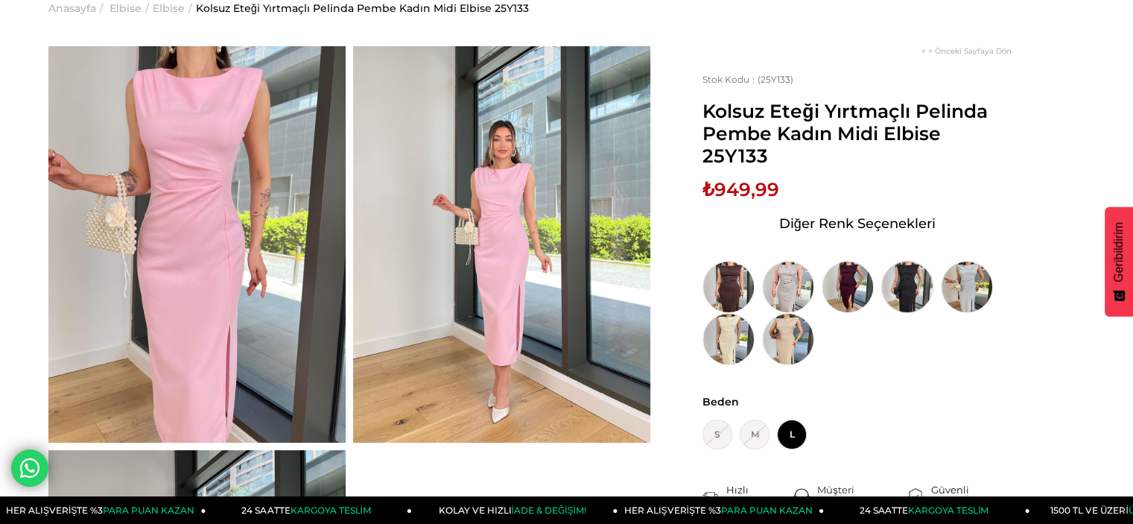
click at [900, 261] on img at bounding box center [907, 287] width 52 height 52
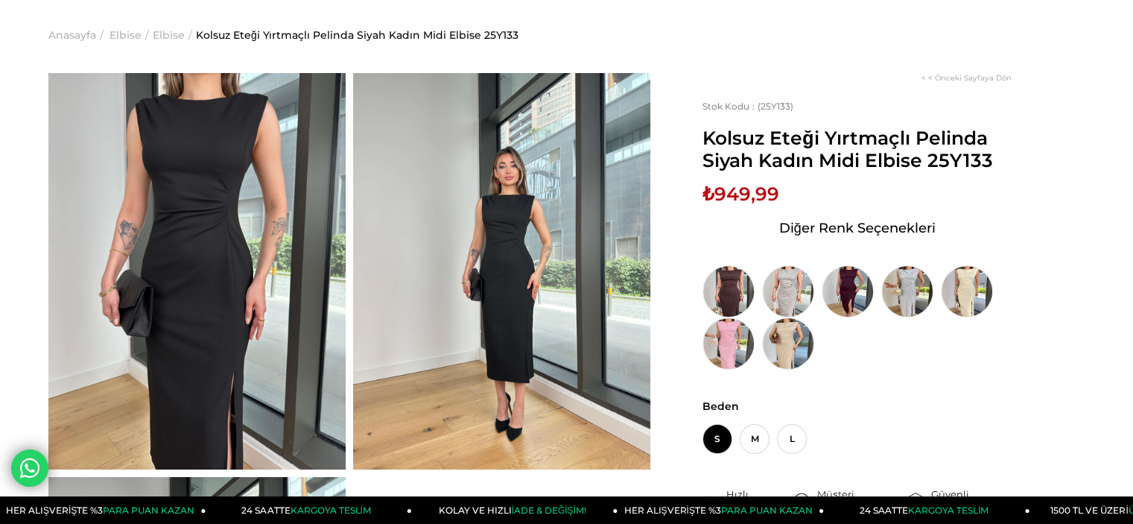
scroll to position [74, 0]
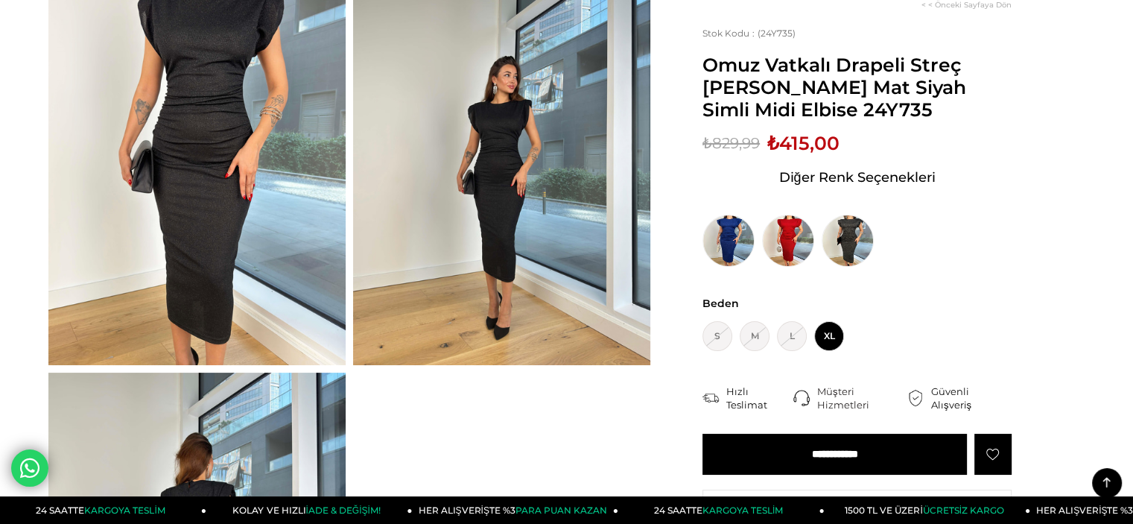
scroll to position [74, 0]
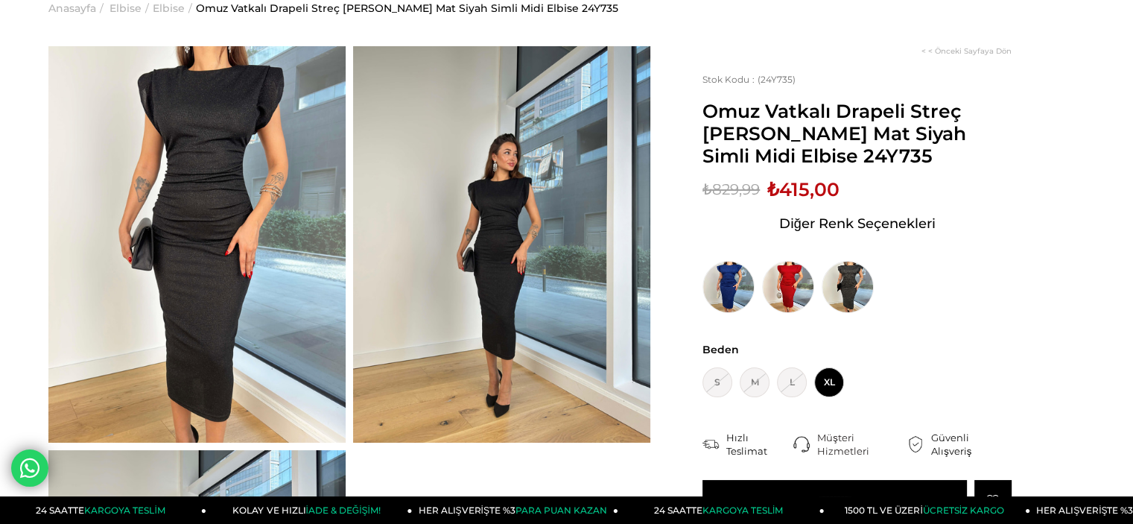
click at [509, 182] on img at bounding box center [501, 244] width 297 height 396
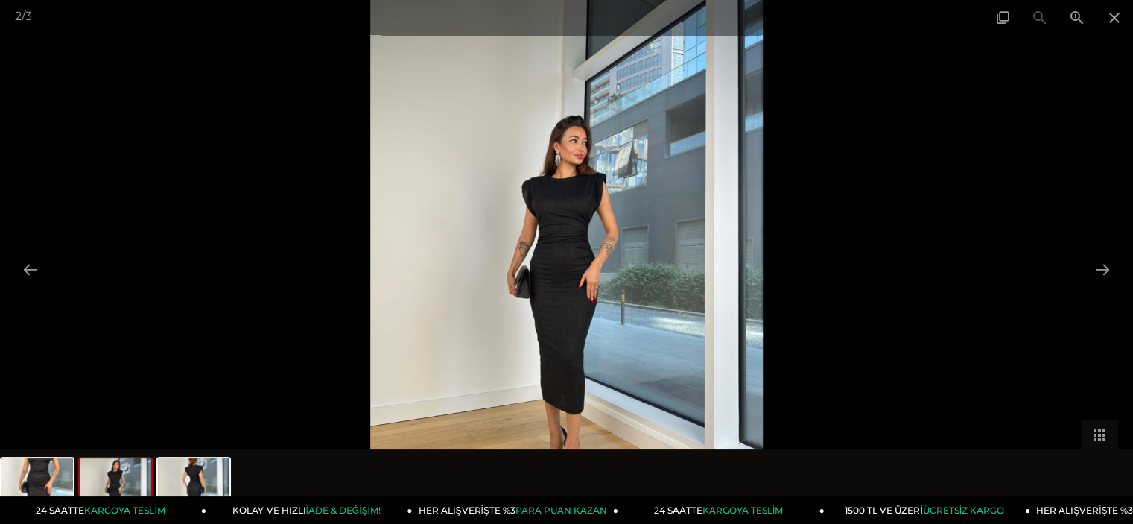
scroll to position [0, 0]
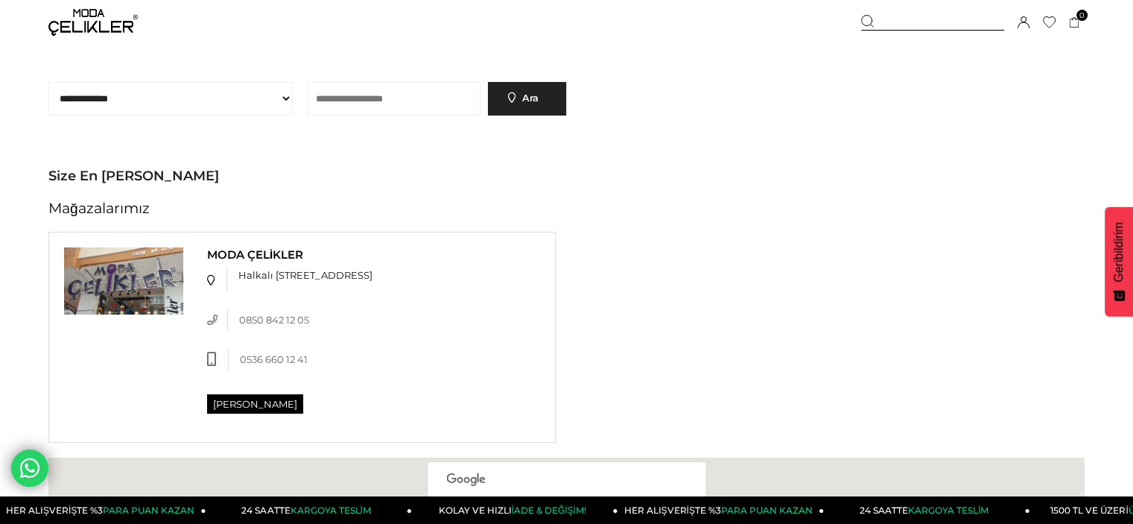
click at [203, 108] on select "**********" at bounding box center [170, 99] width 244 height 34
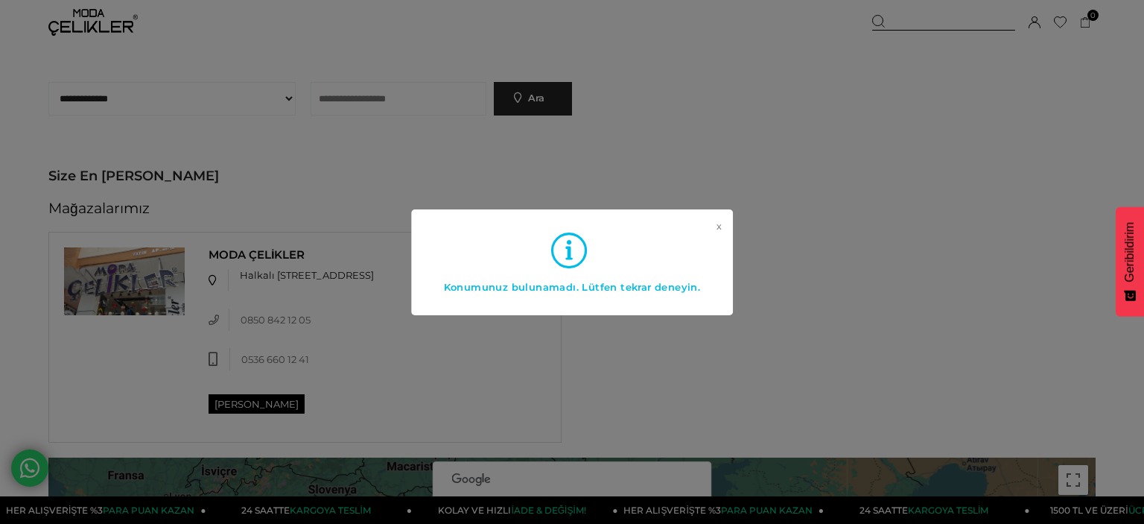
click at [719, 228] on link "x" at bounding box center [719, 250] width 5 height 60
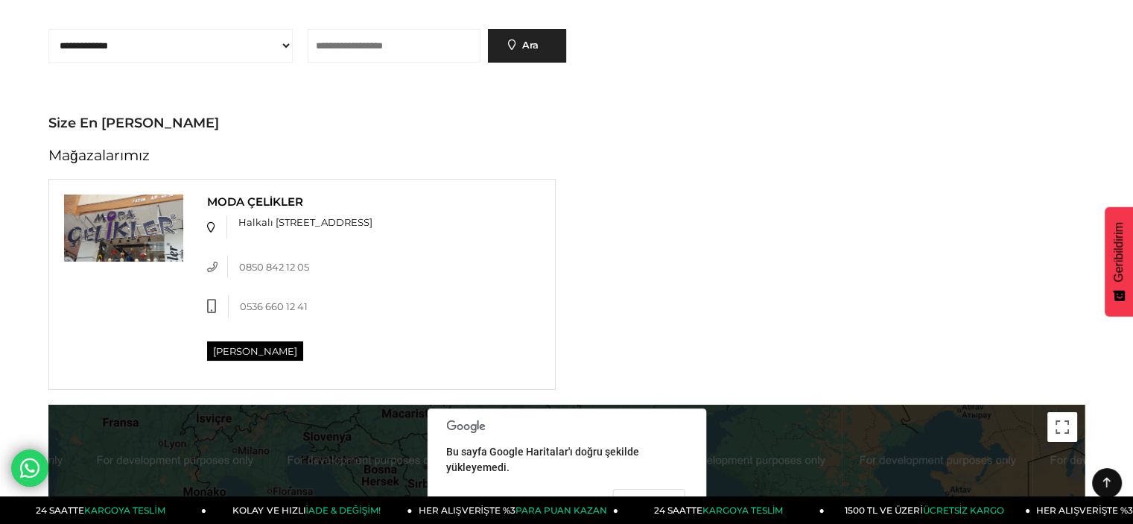
scroll to position [4, 0]
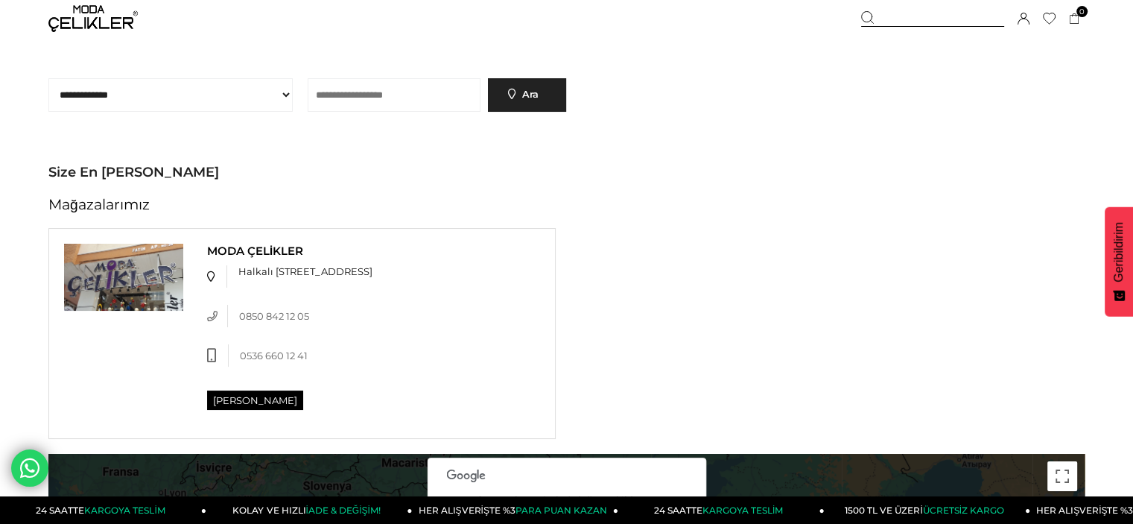
click at [180, 98] on select "**********" at bounding box center [170, 95] width 244 height 34
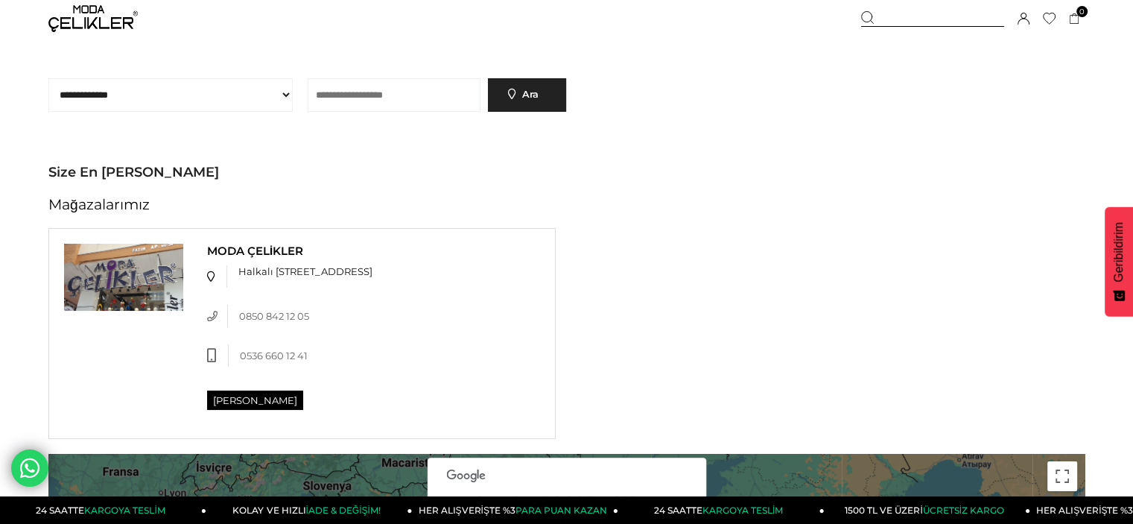
select select "**"
click at [48, 78] on select "**********" at bounding box center [170, 95] width 244 height 34
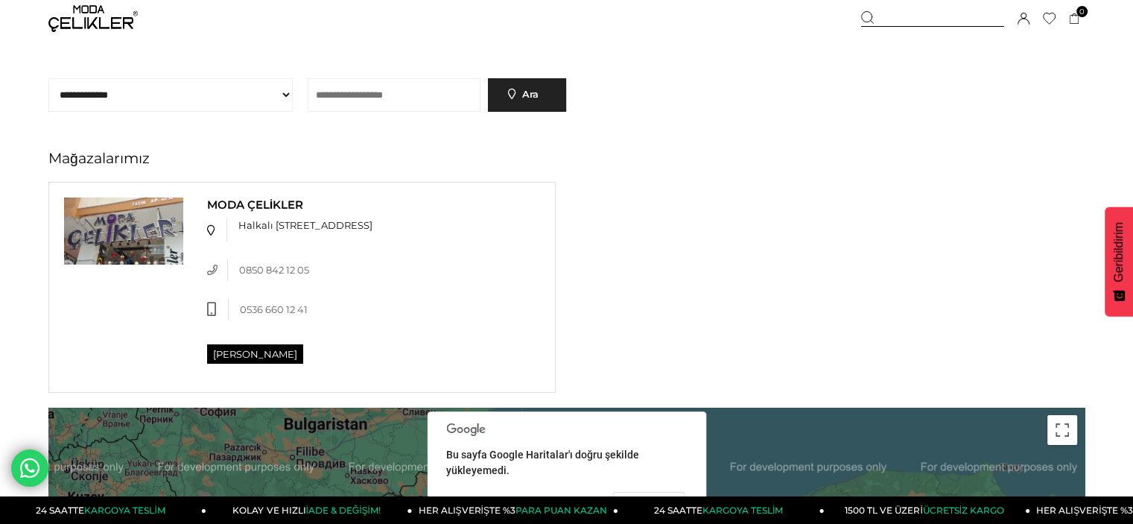
click at [459, 92] on input "text" at bounding box center [395, 95] width 174 height 34
type input "********"
drag, startPoint x: 550, startPoint y: 99, endPoint x: 524, endPoint y: 80, distance: 33.1
click at [551, 99] on link "Ara" at bounding box center [527, 95] width 78 height 34
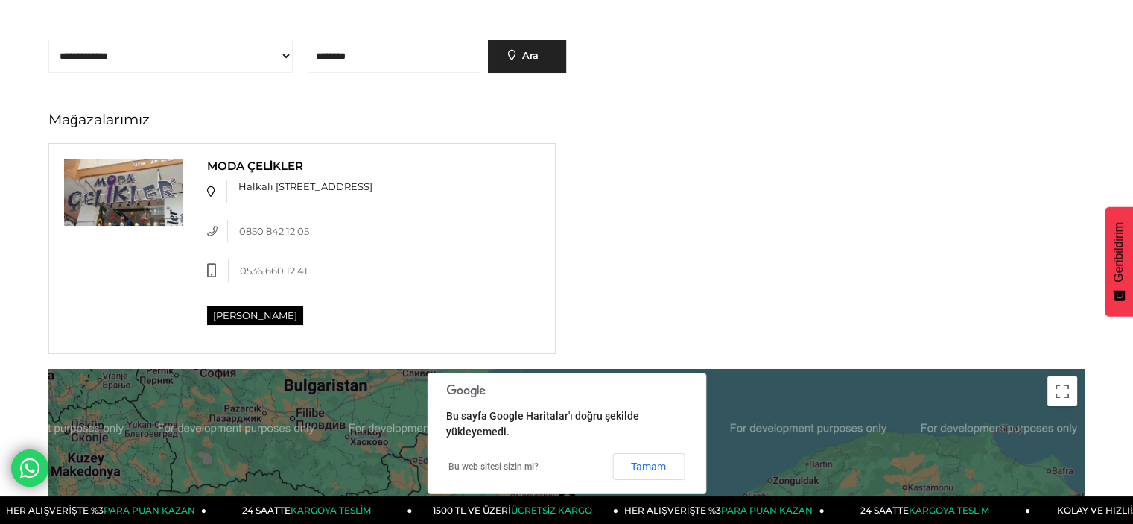
scroll to position [0, 0]
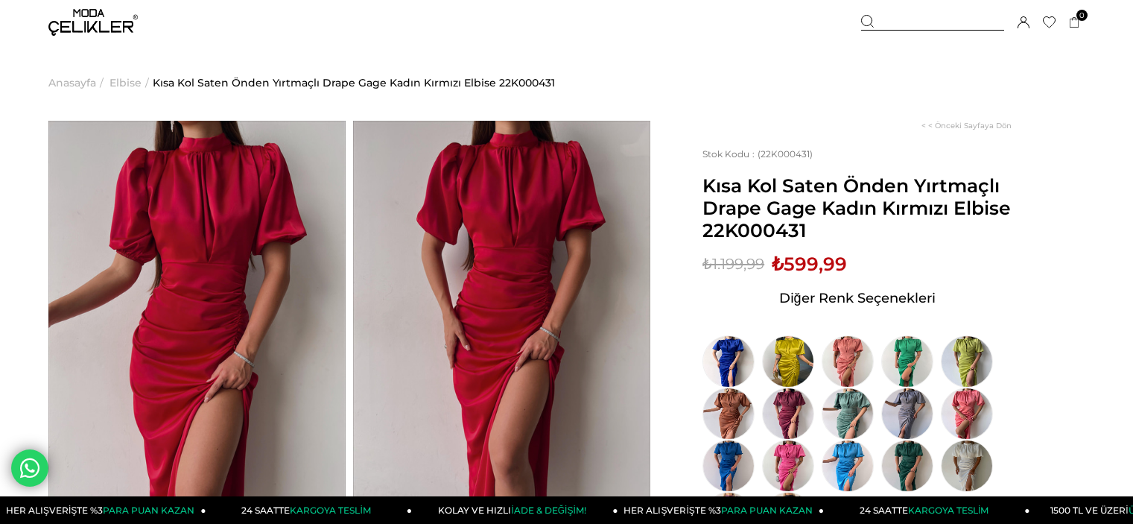
scroll to position [74, 0]
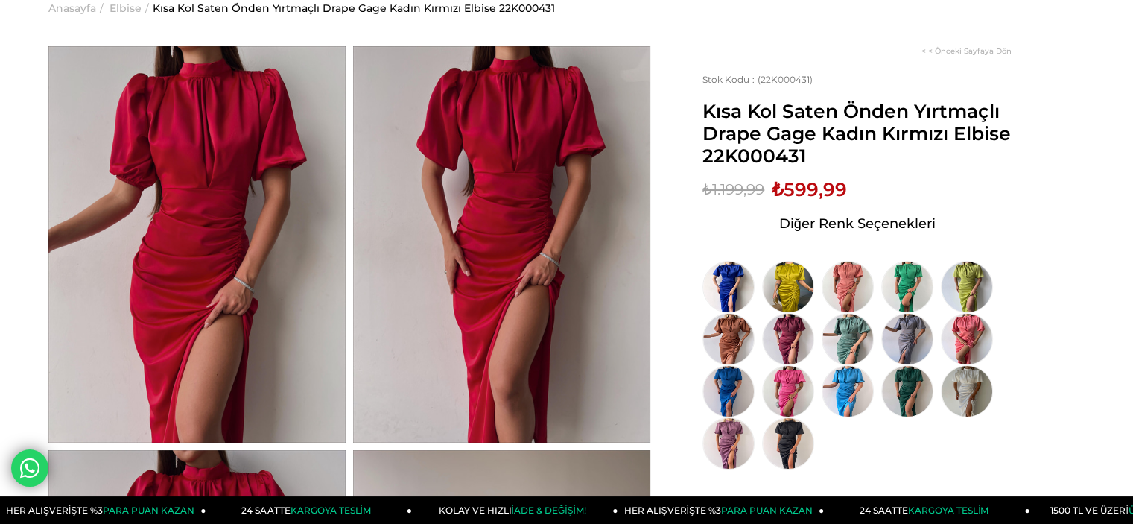
click at [797, 290] on img at bounding box center [788, 287] width 52 height 52
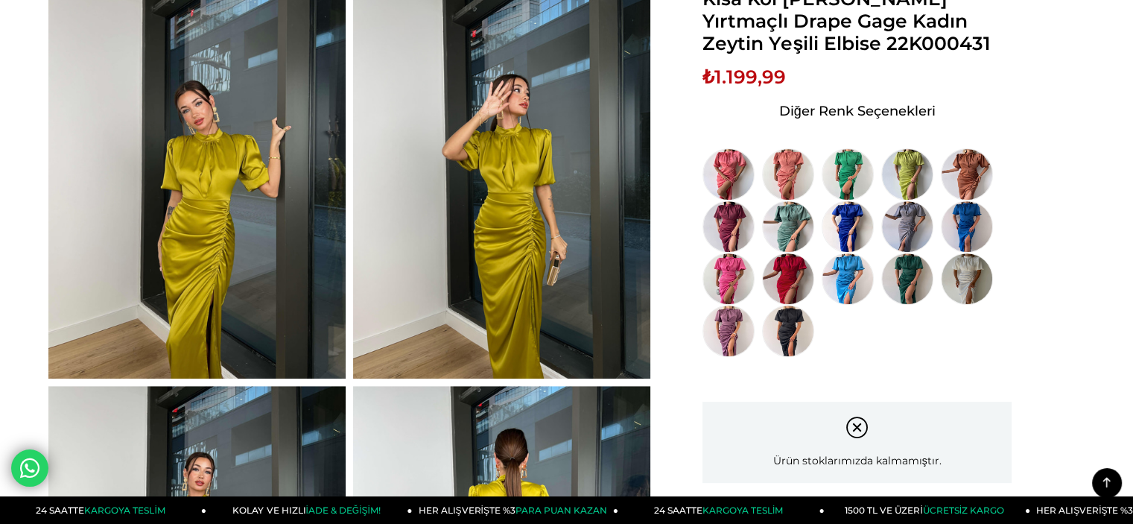
scroll to position [516, 0]
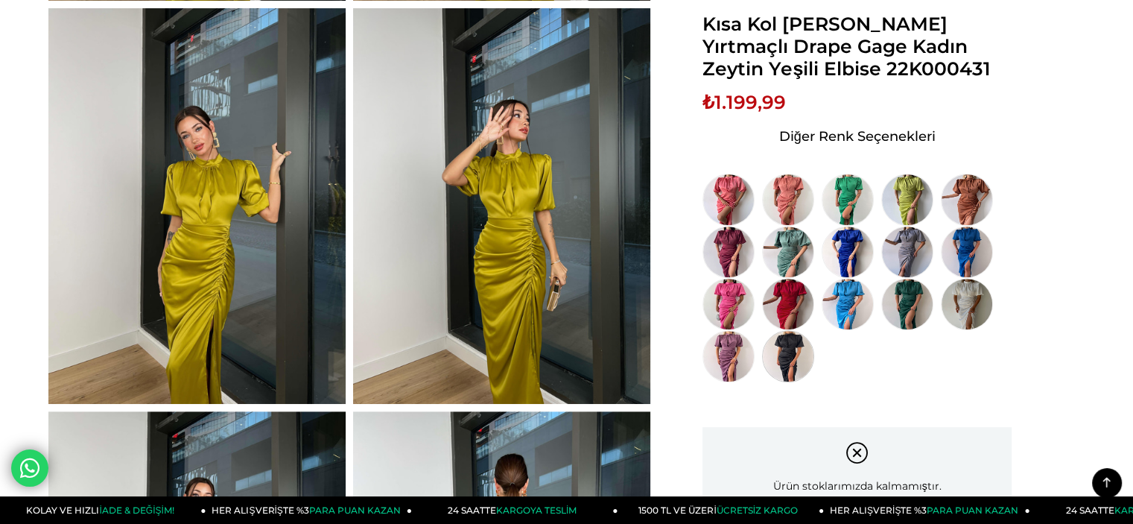
click at [796, 356] on img at bounding box center [788, 356] width 52 height 52
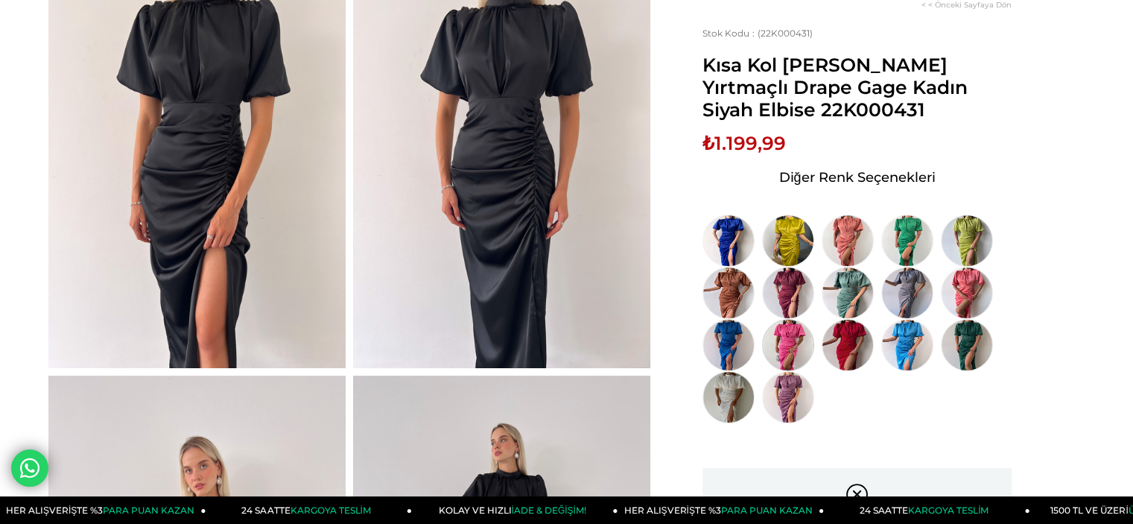
click at [786, 339] on img at bounding box center [788, 345] width 52 height 52
click at [795, 245] on img at bounding box center [788, 241] width 52 height 52
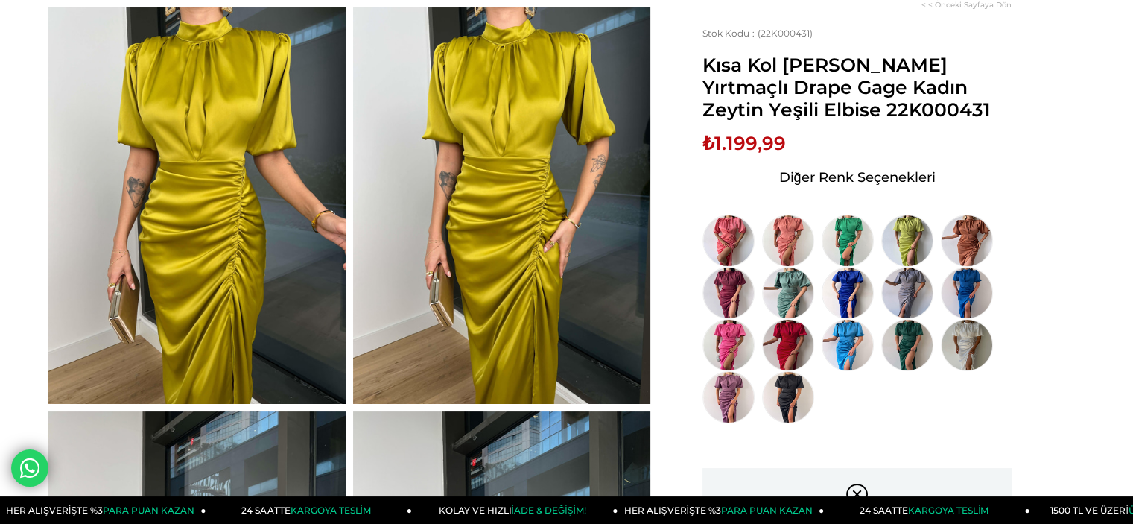
scroll to position [149, 0]
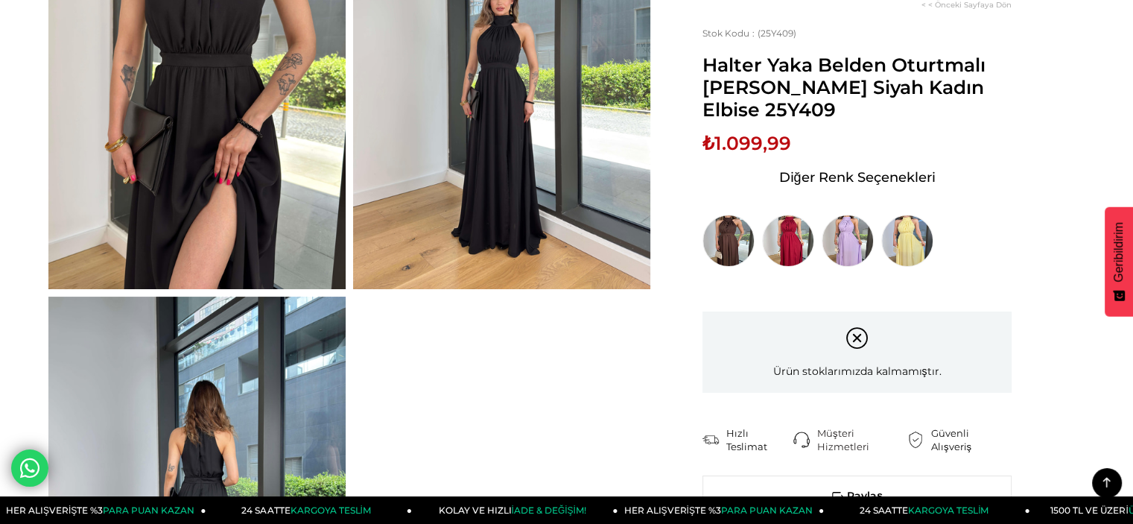
scroll to position [223, 0]
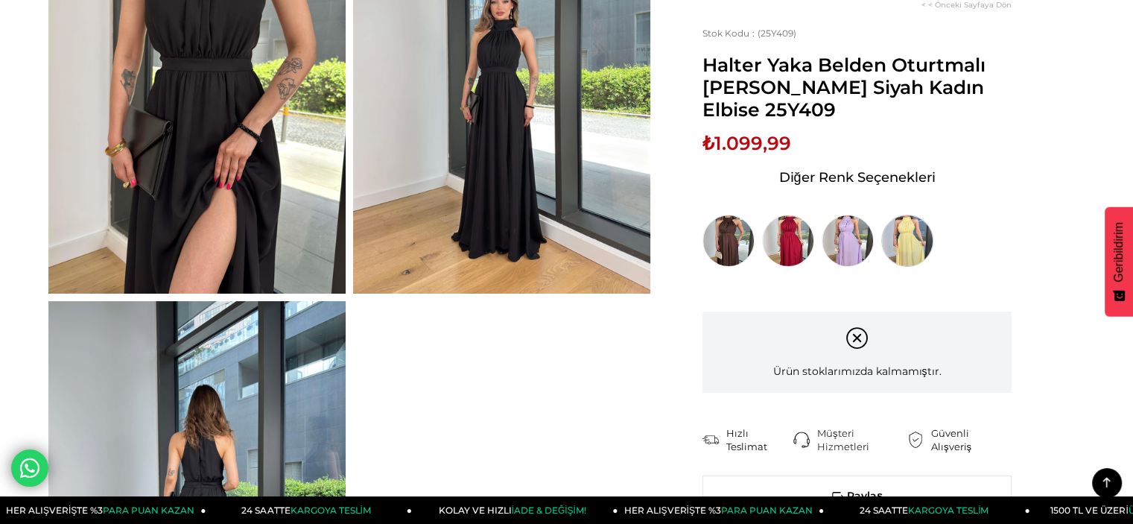
click at [918, 244] on img at bounding box center [907, 241] width 52 height 52
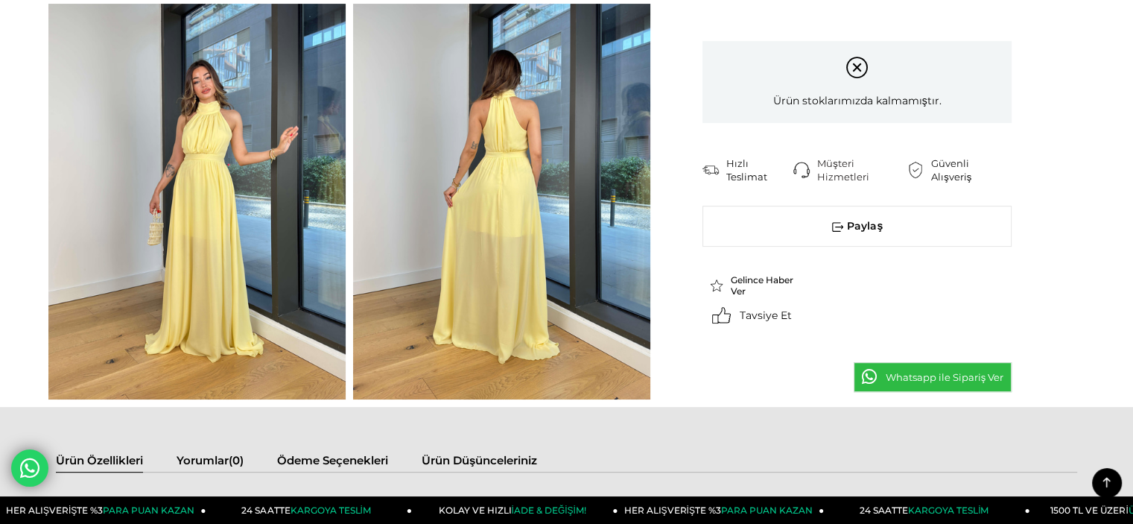
scroll to position [521, 0]
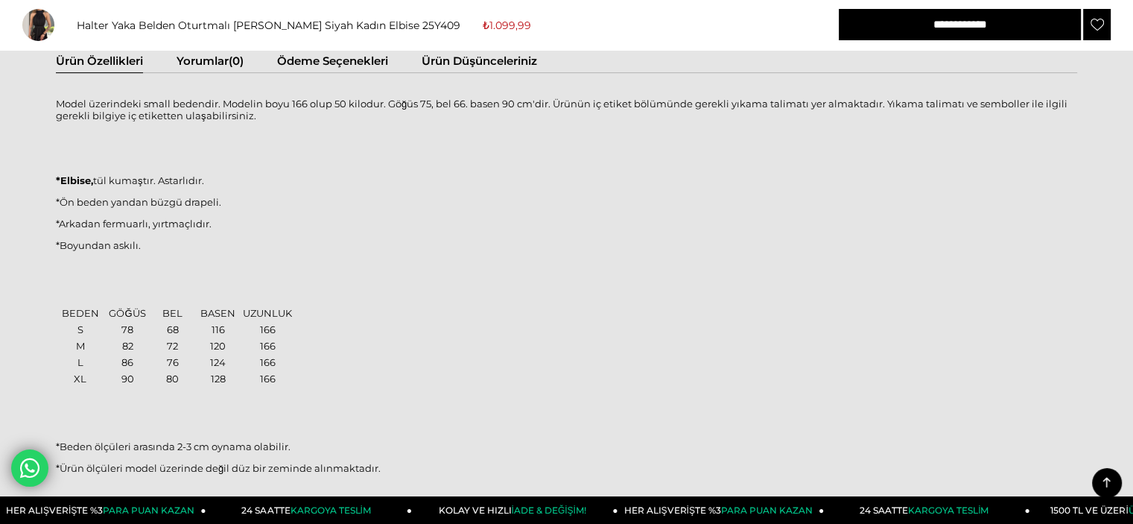
scroll to position [804, 0]
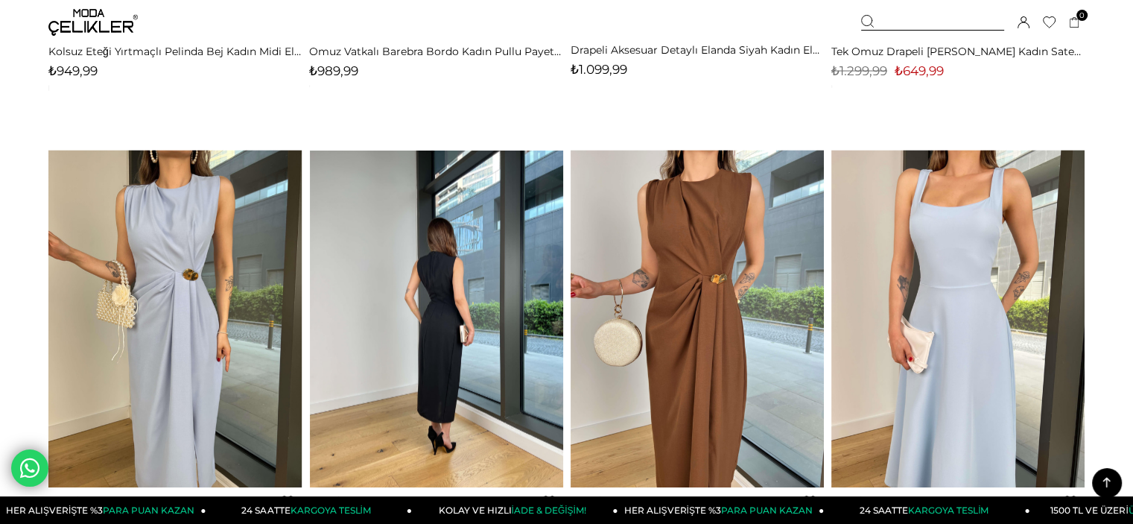
scroll to position [9373, 0]
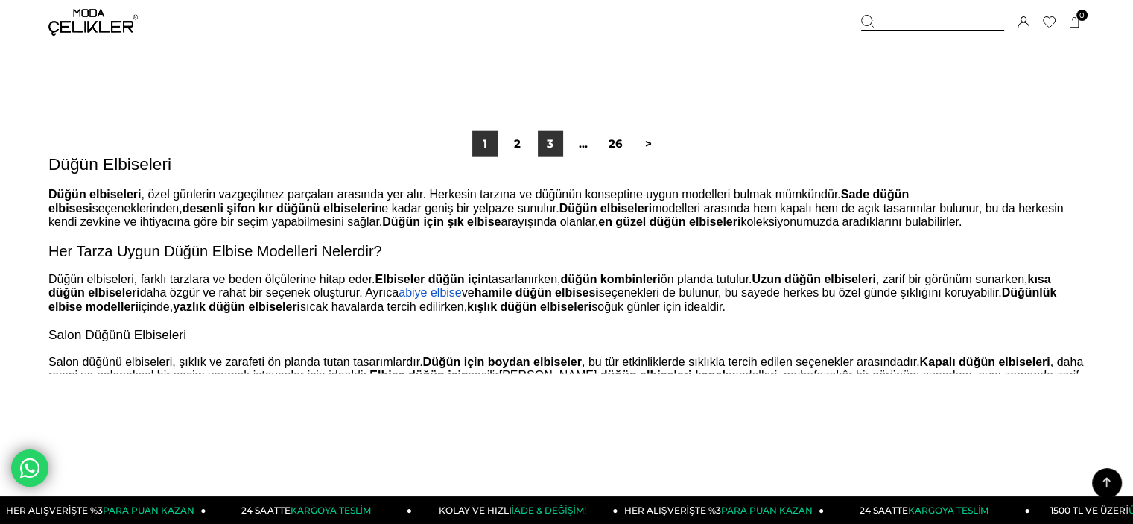
click at [552, 145] on link "3" at bounding box center [550, 143] width 25 height 25
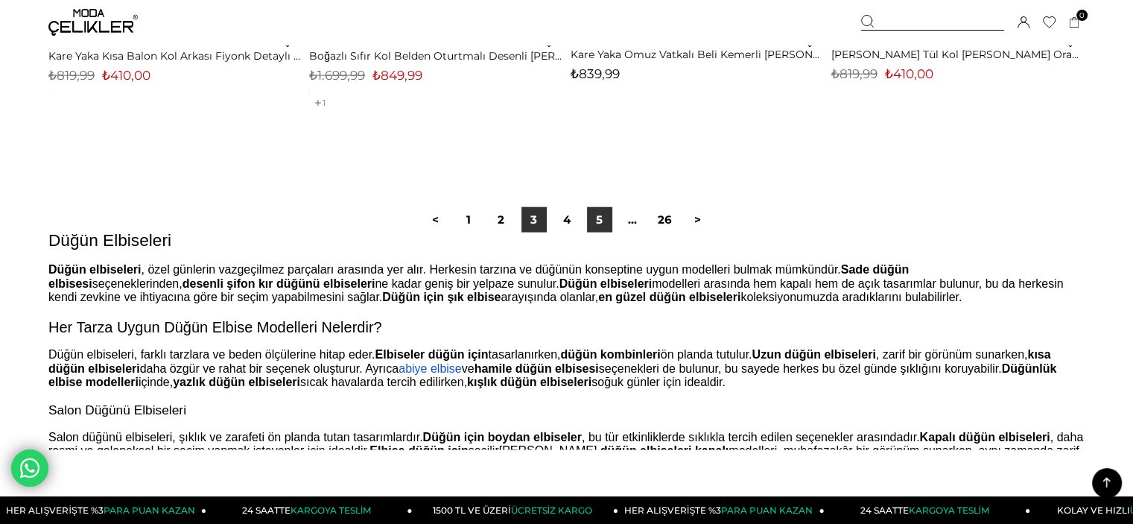
click at [596, 220] on link "5" at bounding box center [599, 219] width 25 height 25
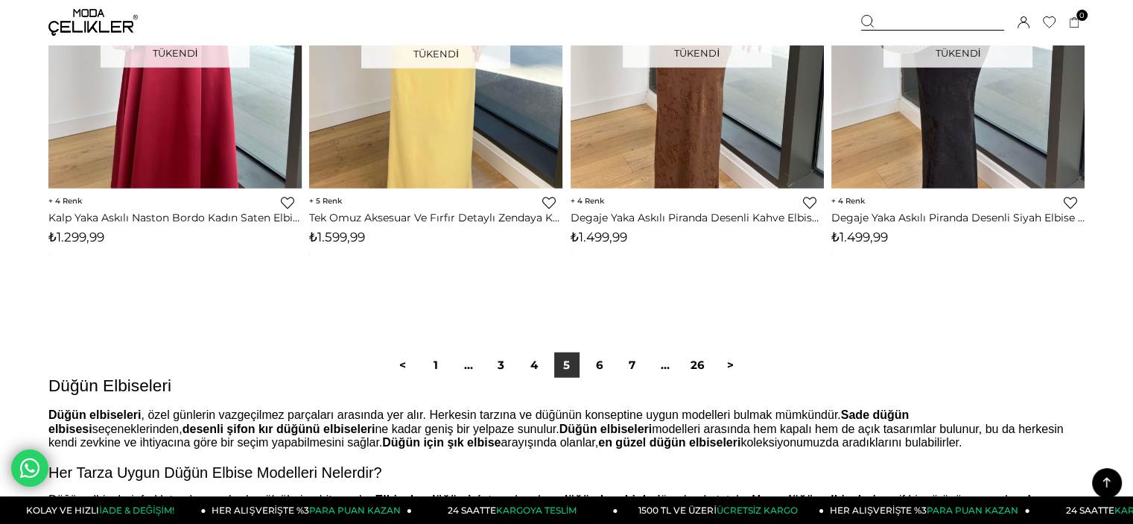
scroll to position [9236, 0]
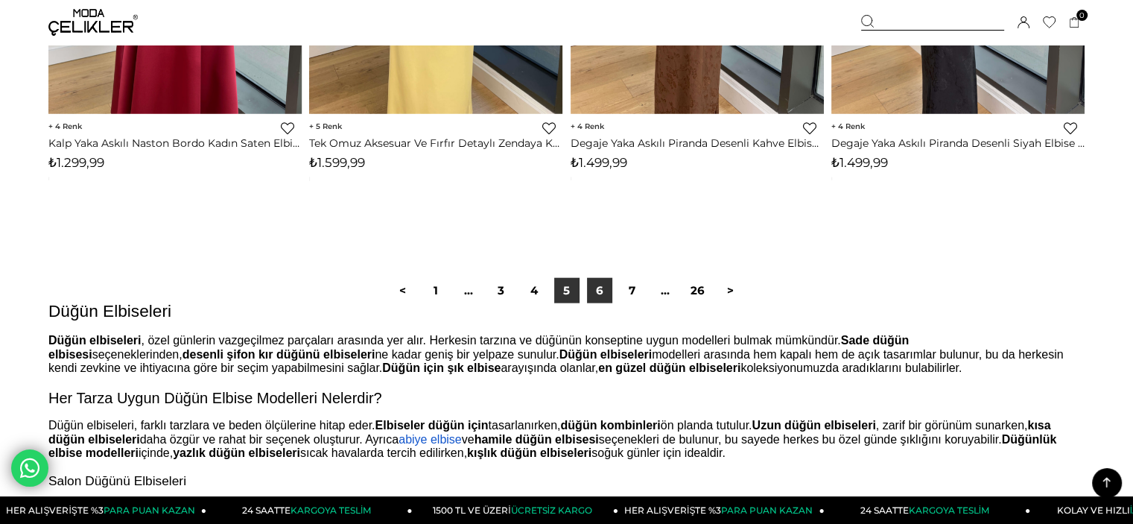
click at [610, 282] on link "6" at bounding box center [599, 290] width 25 height 25
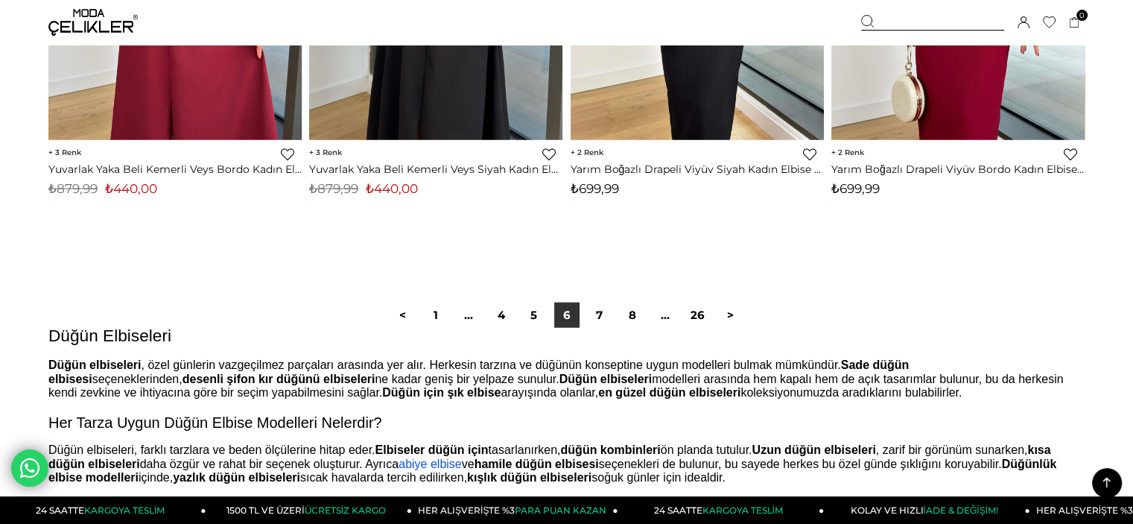
scroll to position [9162, 0]
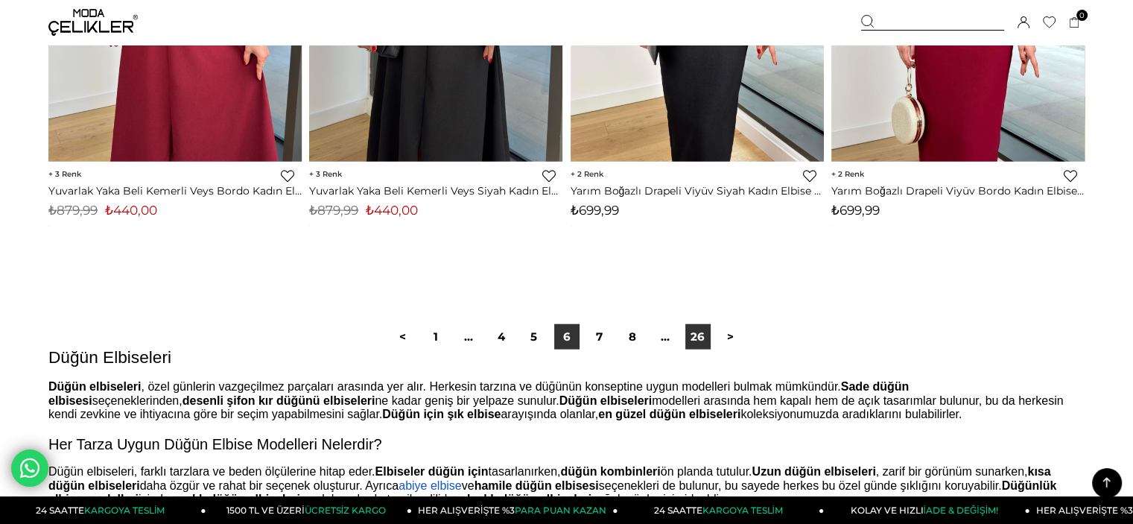
click at [696, 346] on link "26" at bounding box center [697, 336] width 25 height 25
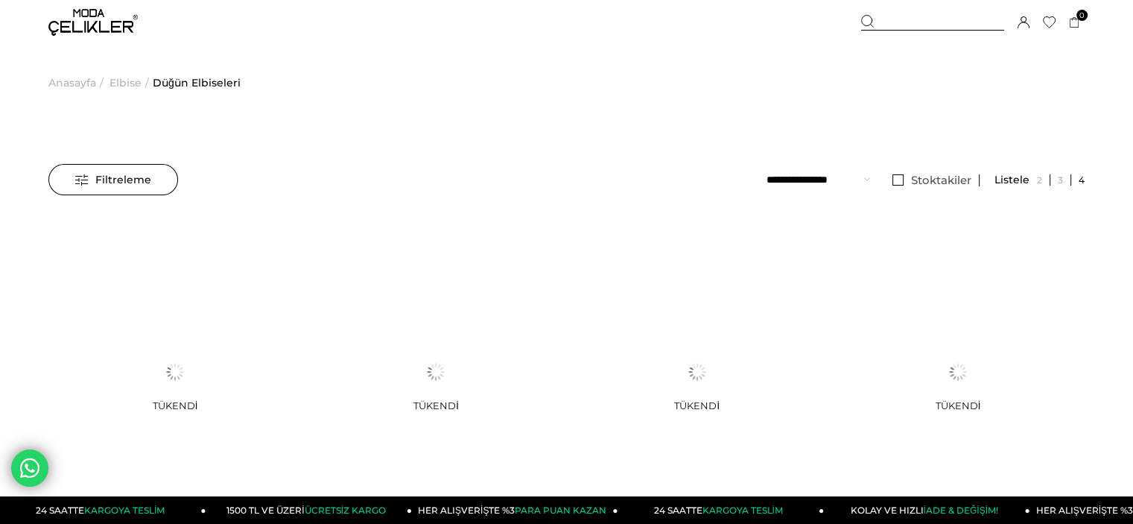
click at [48, 21] on div "Menü Üye Girişi Üye Ol Hesabım Çıkış Yap Sepetim Favorilerim Yardım Sepetim 0 Ü…" at bounding box center [566, 22] width 1133 height 45
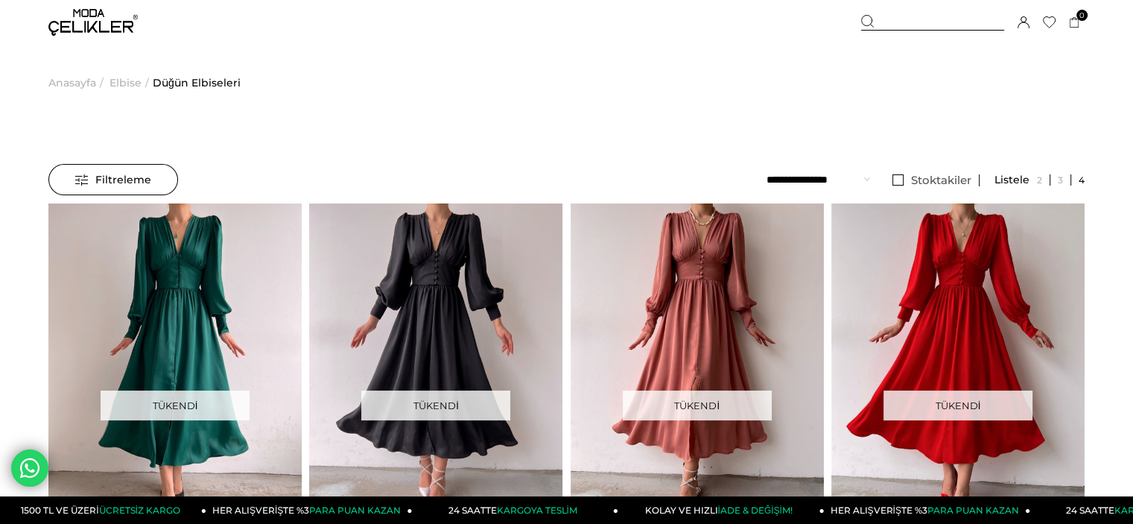
click at [63, 29] on img at bounding box center [92, 22] width 89 height 27
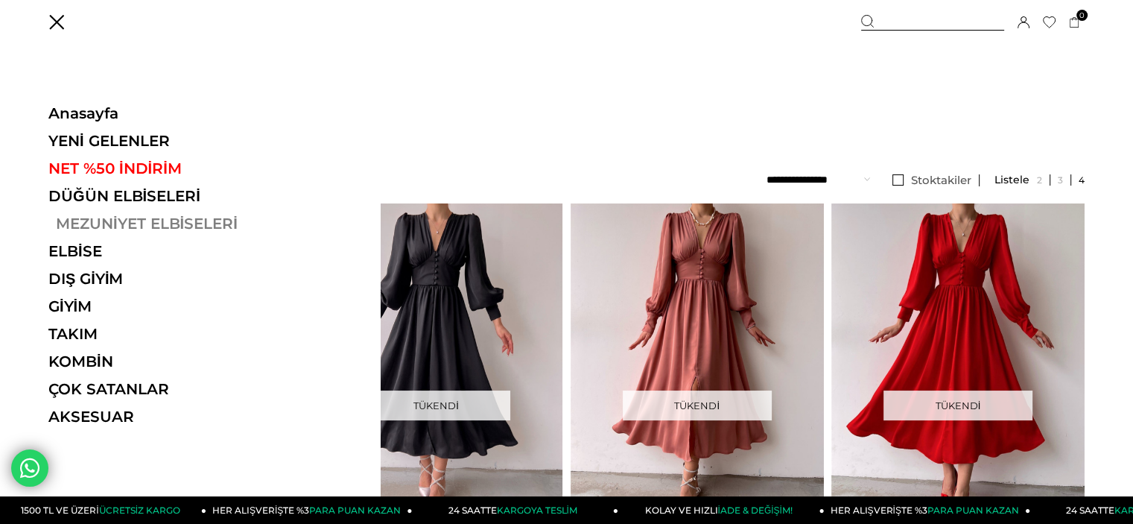
click at [113, 226] on link "MEZUNİYET ELBİSELERİ" at bounding box center [150, 224] width 205 height 18
click at [171, 218] on link "MEZUNİYET ELBİSELERİ" at bounding box center [150, 224] width 205 height 18
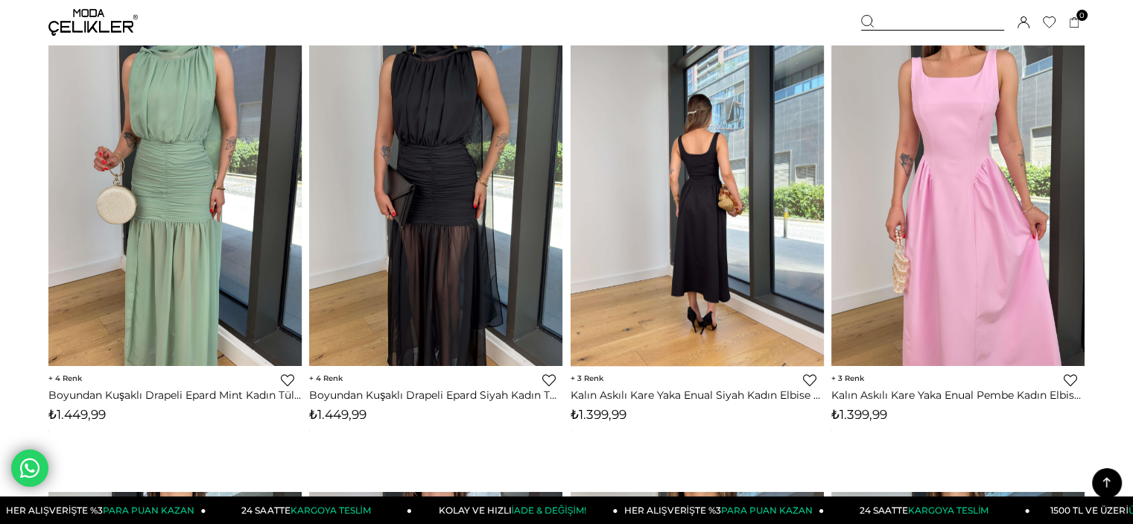
scroll to position [1564, 0]
